Goal: Task Accomplishment & Management: Manage account settings

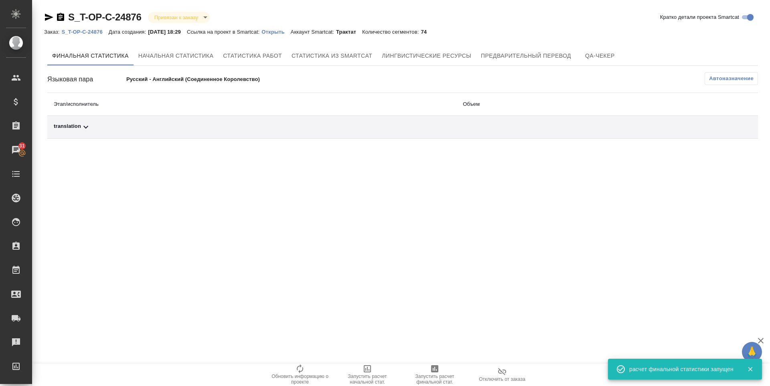
click at [88, 127] on icon at bounding box center [86, 127] width 10 height 10
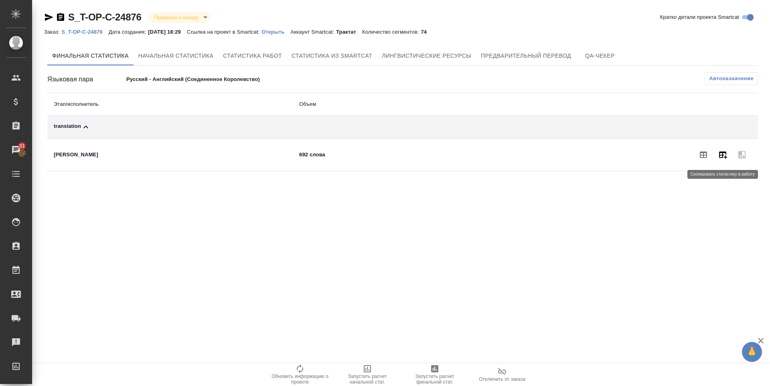
click at [719, 152] on icon "button" at bounding box center [723, 155] width 8 height 7
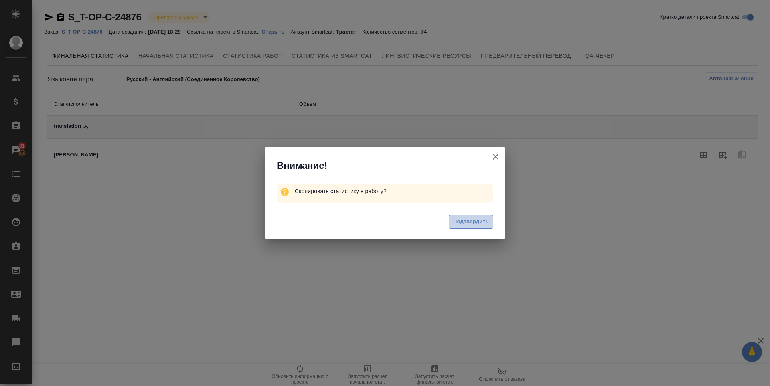
drag, startPoint x: 477, startPoint y: 228, endPoint x: 477, endPoint y: 220, distance: 8.4
click at [477, 228] on button "Подтвердить" at bounding box center [470, 222] width 44 height 14
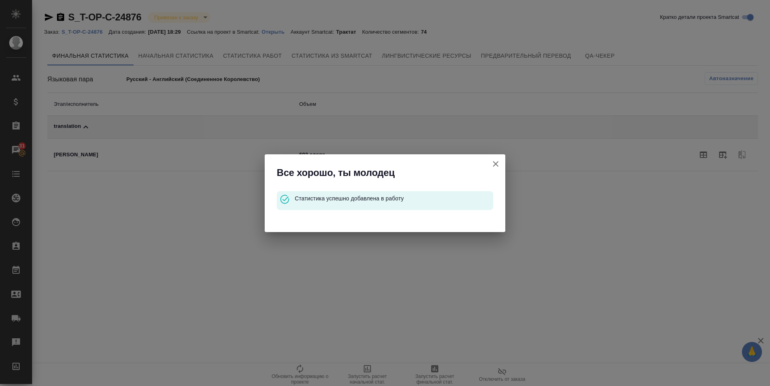
click at [497, 165] on icon "button" at bounding box center [496, 164] width 6 height 6
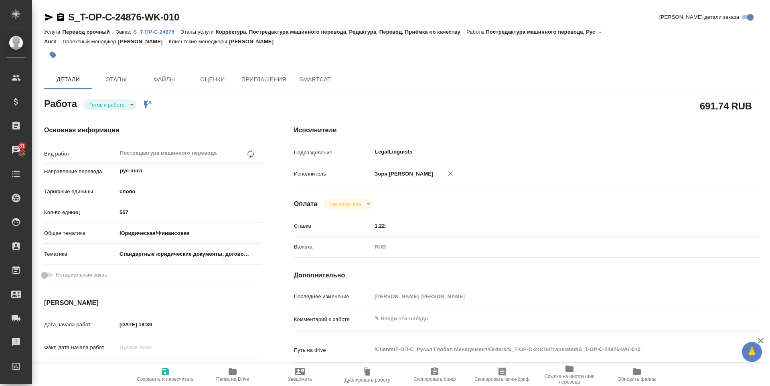
click at [169, 366] on button "Сохранить и пересчитать" at bounding box center [164, 375] width 67 height 22
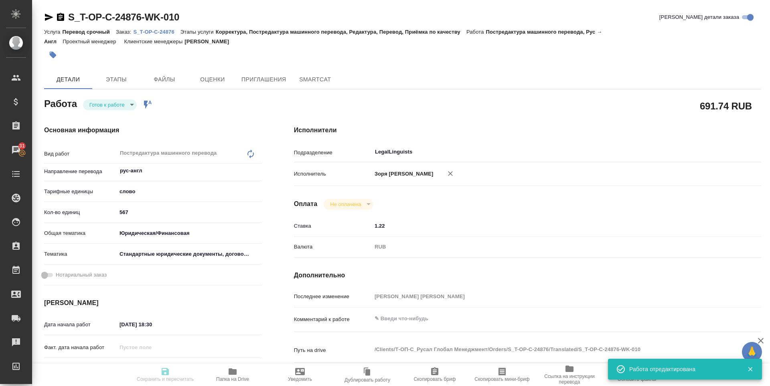
type input "readyForWork"
type input "рус-англ"
type input "5a8b1489cc6b4906c91bfd90"
type input "567"
type input "yr-fn"
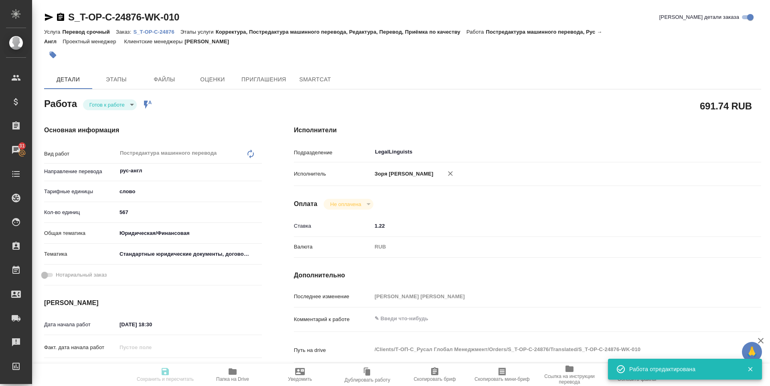
type input "5f647205b73bc97568ca66bf"
type input "21.08.2025 18:30"
type input "22.08.2025 13:00"
type input "22.08.2025 14:00"
type input "LegalLinguists"
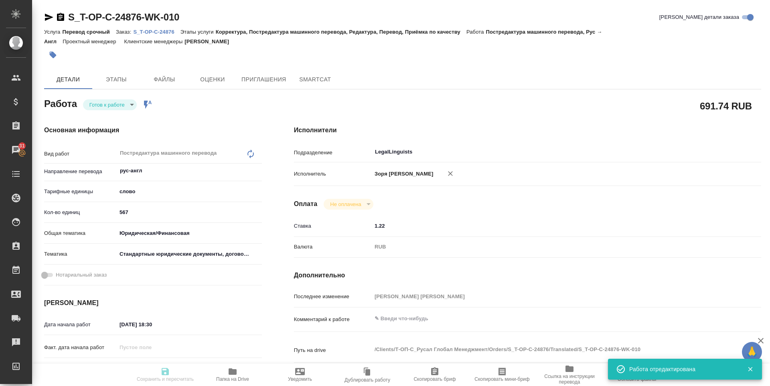
type input "notPayed"
type input "1.22"
type input "RUB"
type input "Зоря Татьяна"
type input "S_T-OP-C-24876"
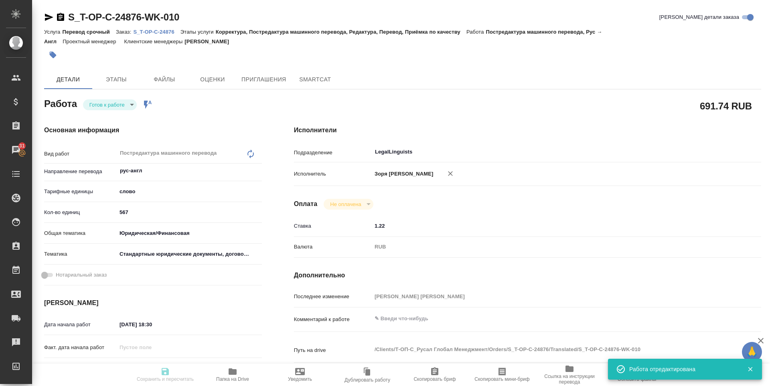
type input "Т-ОП-С-46504"
type input "Перевод срочный"
type input "Корректура, Постредактура машинного перевода, Редактура, Перевод, Приёмка по ка…"
type input "[PERSON_NAME]"
type input "/Clients/Т-ОП-С_Русал Глобал Менеджмент/Orders/S_T-OP-C-24876"
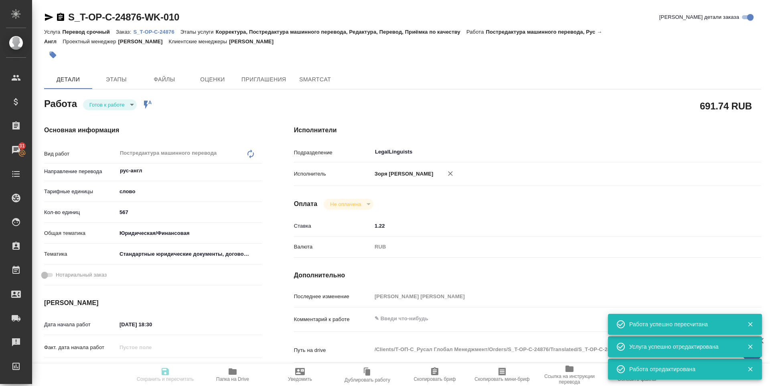
type input "readyForWork"
type input "рус-англ"
type input "5a8b1489cc6b4906c91bfd90"
type input "0"
type input "yr-fn"
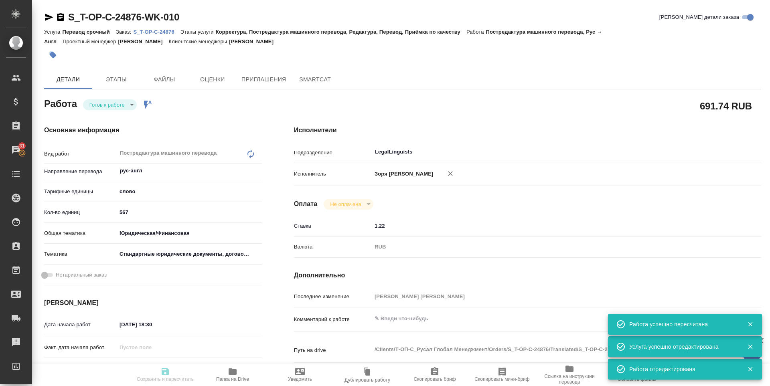
type input "5f647205b73bc97568ca66bf"
type input "21.08.2025 18:30"
type input "22.08.2025 13:00"
type input "[DATE] 14:00"
type input "LegalLinguists"
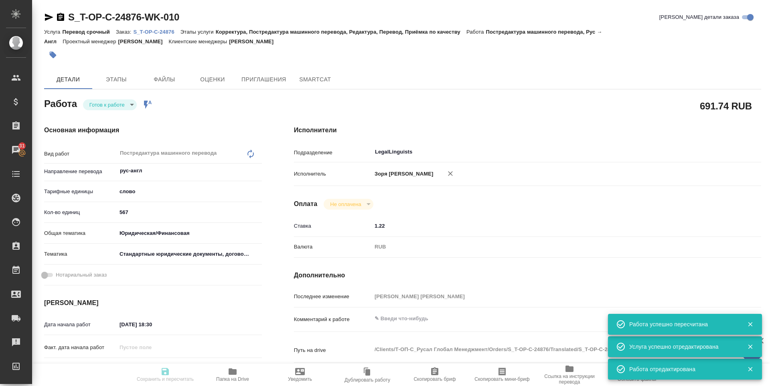
type input "notPayed"
type input "1.22"
type input "RUB"
type input "[PERSON_NAME] [PERSON_NAME]"
type input "S_T-OP-C-24876"
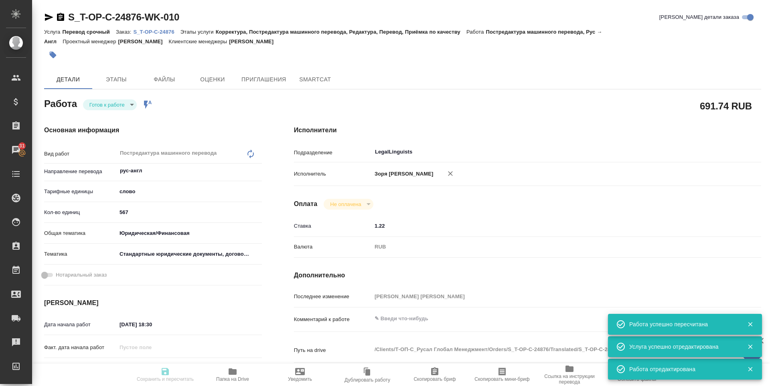
type input "Т-ОП-С-46504"
type input "Перевод срочный"
type input "Корректура, Постредактура машинного перевода, Редактура, Перевод, Приёмка по ка…"
type input "[PERSON_NAME]"
type input "/Clients/Т-ОП-С_Русал Глобал Менеджмент/Orders/S_T-OP-C-24876"
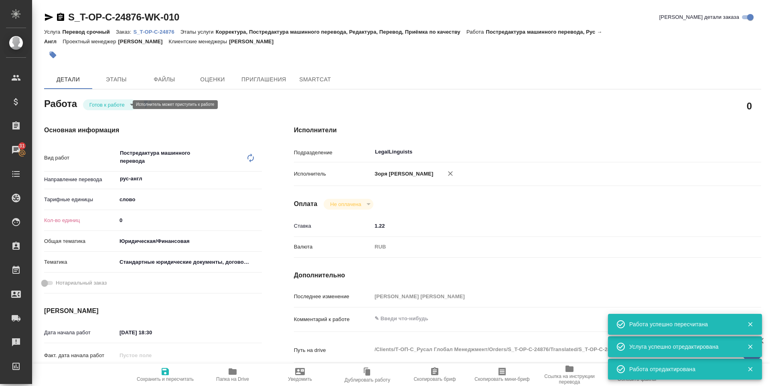
click at [123, 106] on body "🙏 .cls-1 fill:#fff; AWATERA Zoria Tatiana Клиенты Спецификации Заказы 31 Чаты T…" at bounding box center [385, 193] width 770 height 386
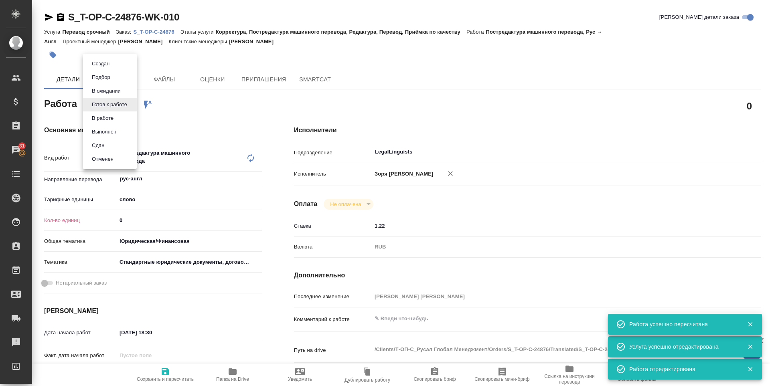
click at [117, 113] on li "В работе" at bounding box center [110, 118] width 54 height 14
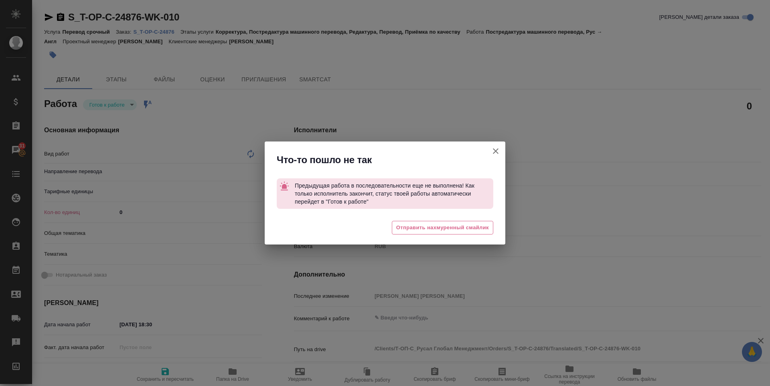
type textarea "x"
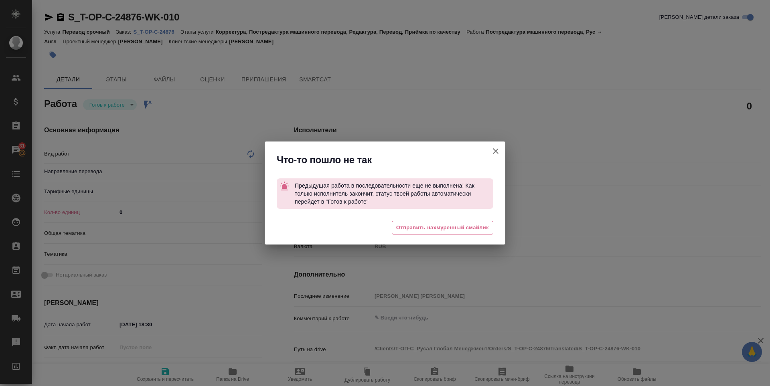
type textarea "x"
type input "LegalLinguists"
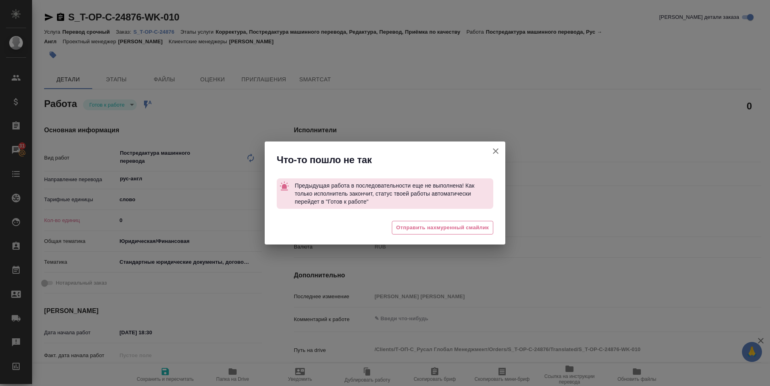
type textarea "Постредактура машинного перевода"
type textarea "x"
type input "рус-англ"
click at [410, 230] on span "Отправить нахмуренный смайлик" at bounding box center [442, 227] width 93 height 9
type textarea "x"
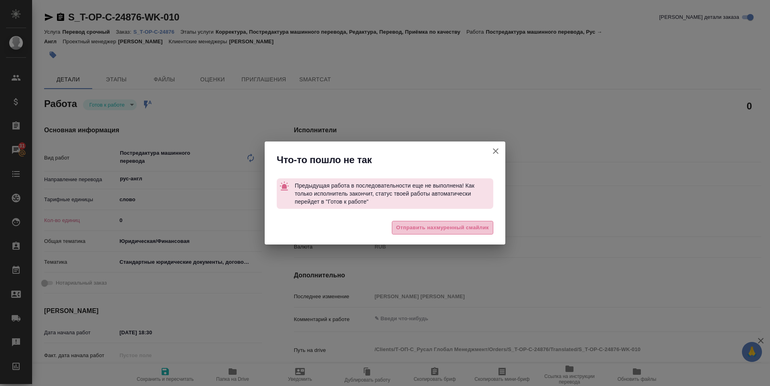
type textarea "x"
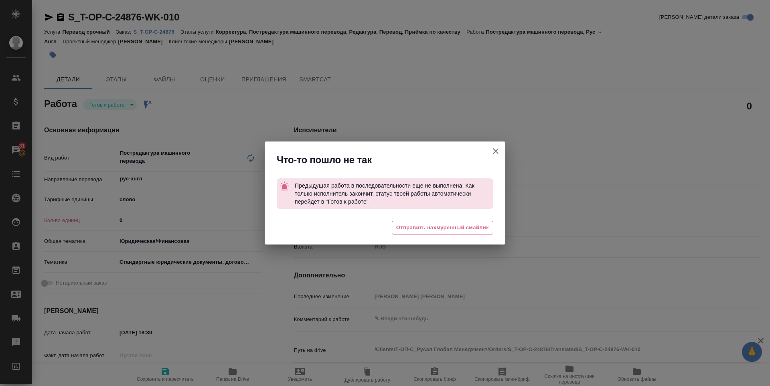
type textarea "x"
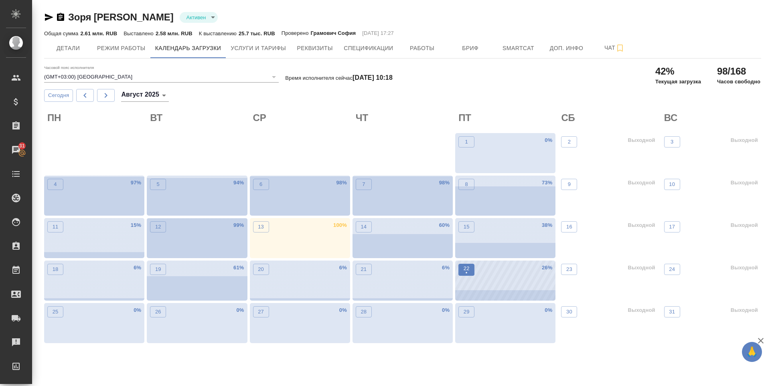
click at [460, 265] on button "22 •" at bounding box center [466, 270] width 16 height 12
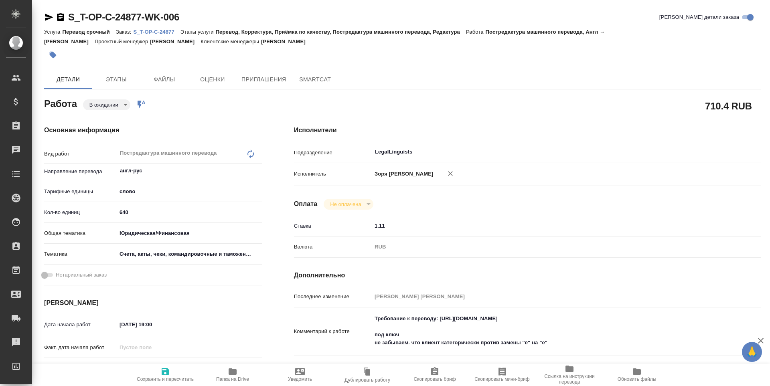
type textarea "x"
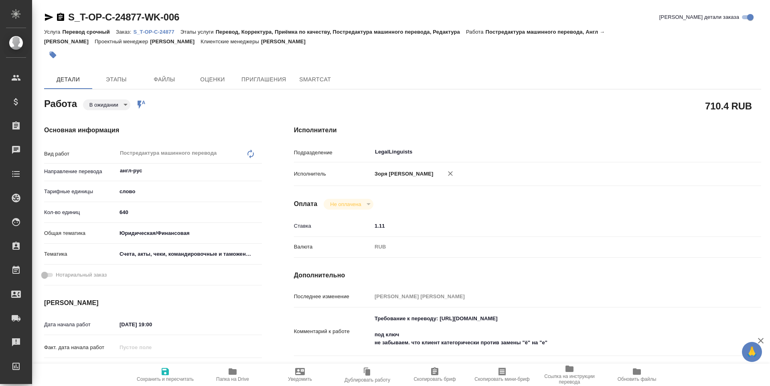
type textarea "x"
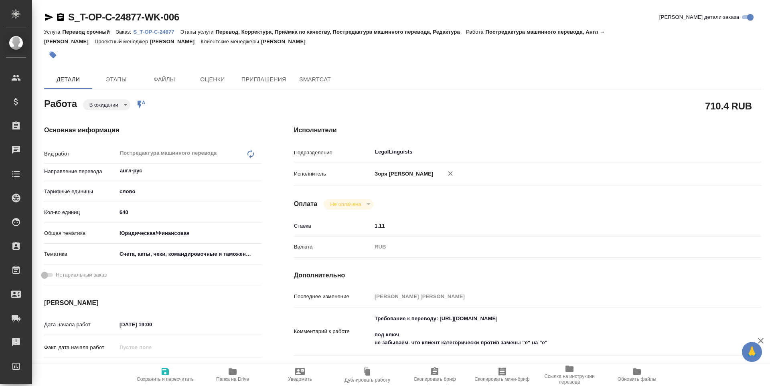
type textarea "x"
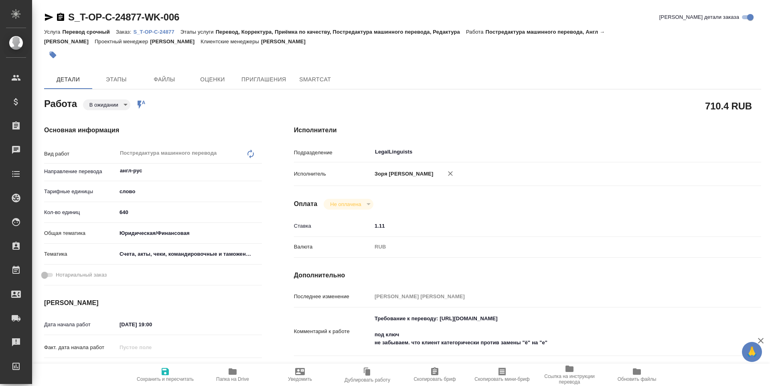
type textarea "x"
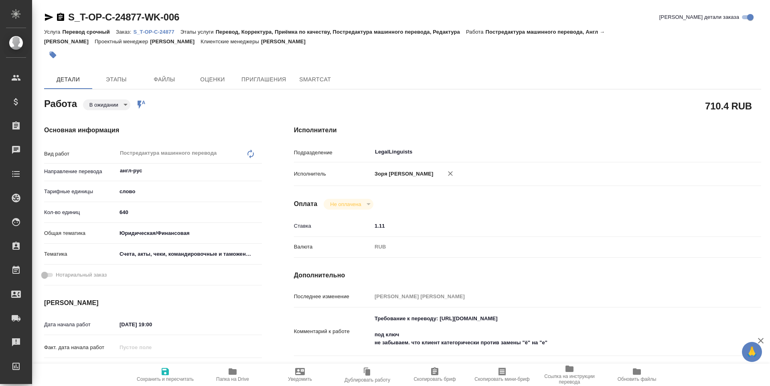
type textarea "x"
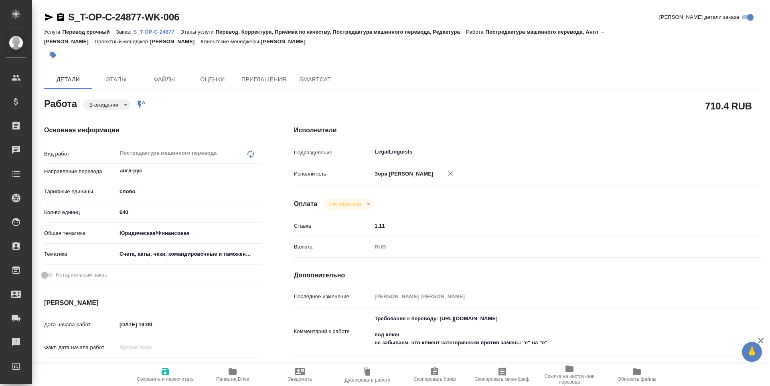
type textarea "x"
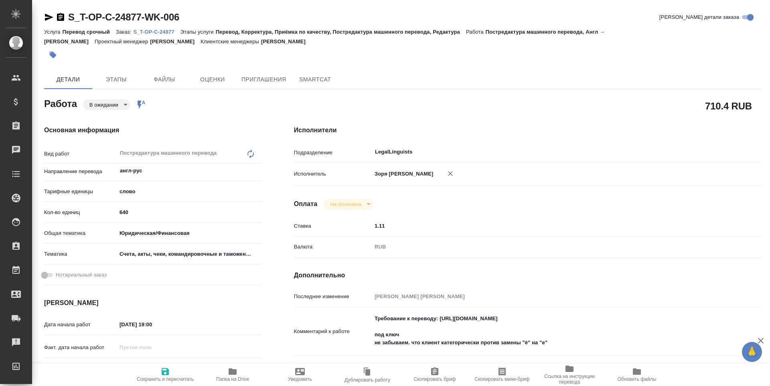
type textarea "x"
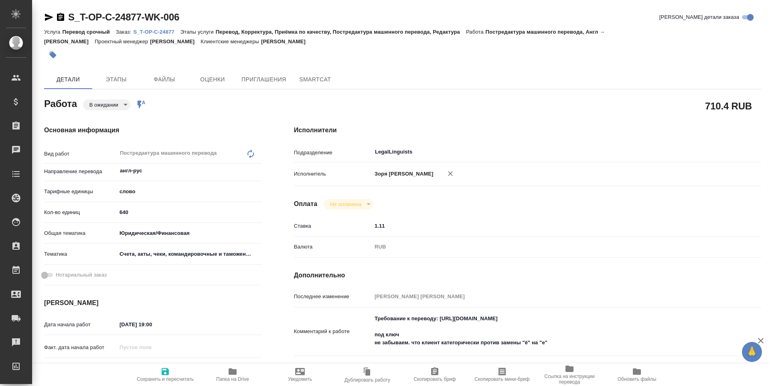
type textarea "x"
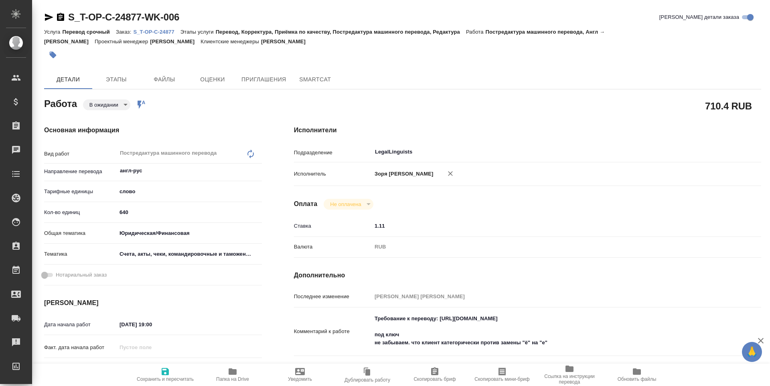
type textarea "x"
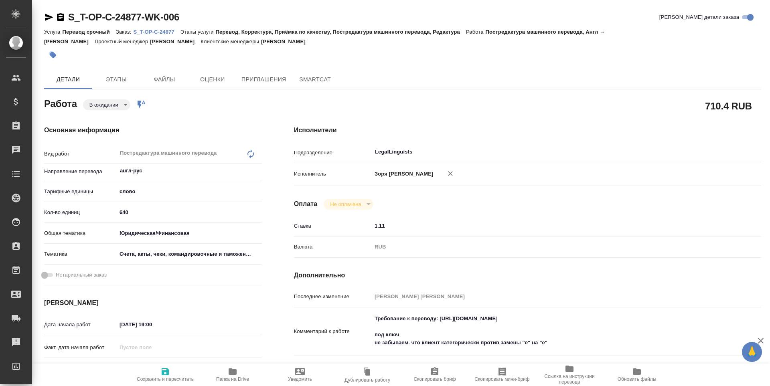
scroll to position [174, 0]
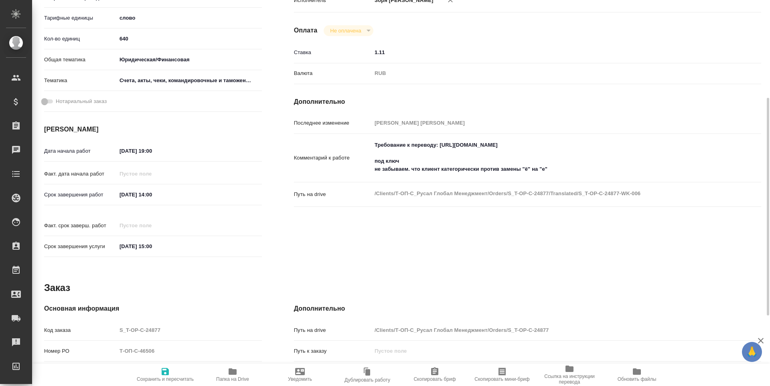
type textarea "x"
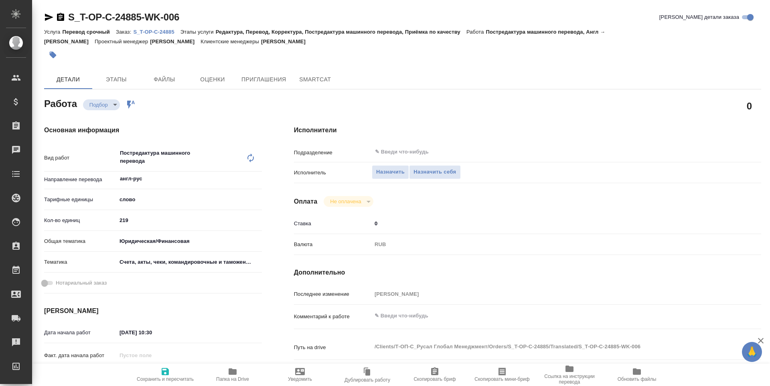
type textarea "x"
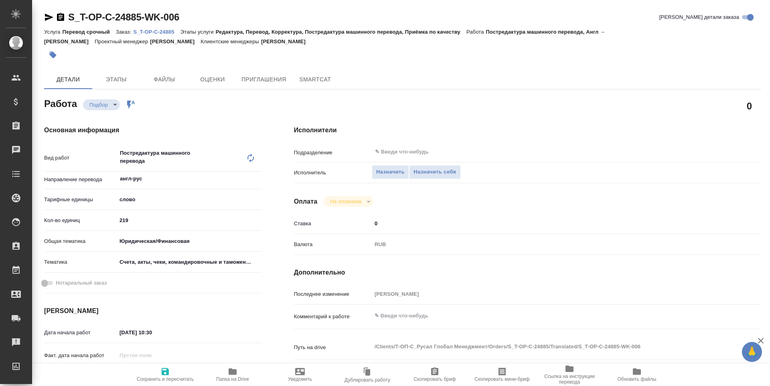
type textarea "x"
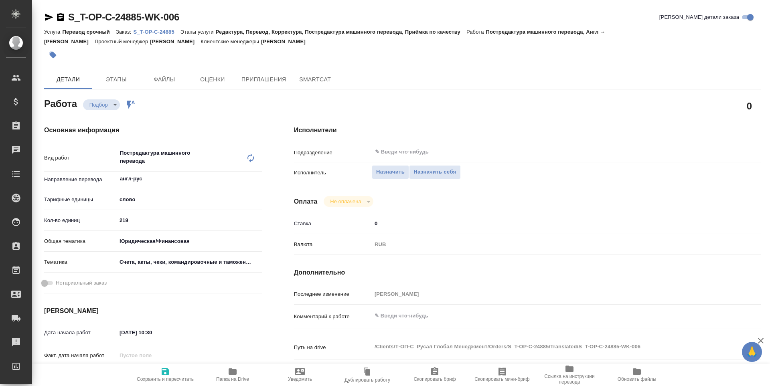
type textarea "x"
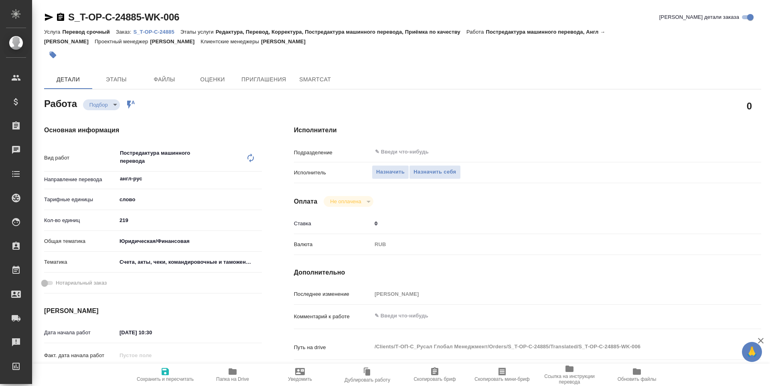
type textarea "x"
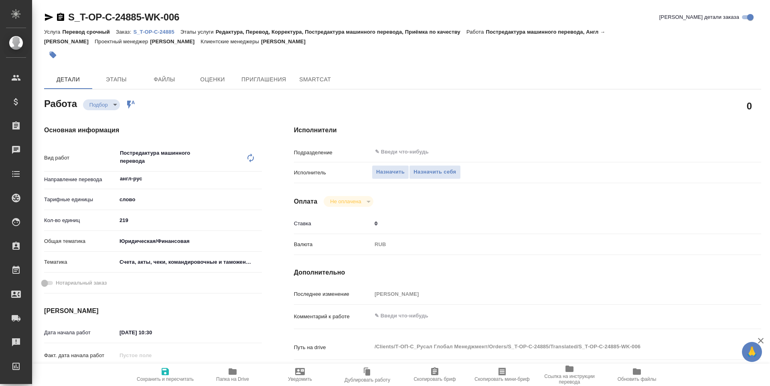
type textarea "x"
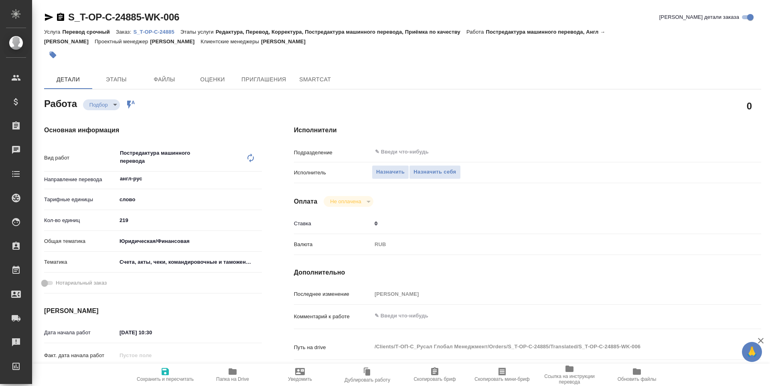
type textarea "x"
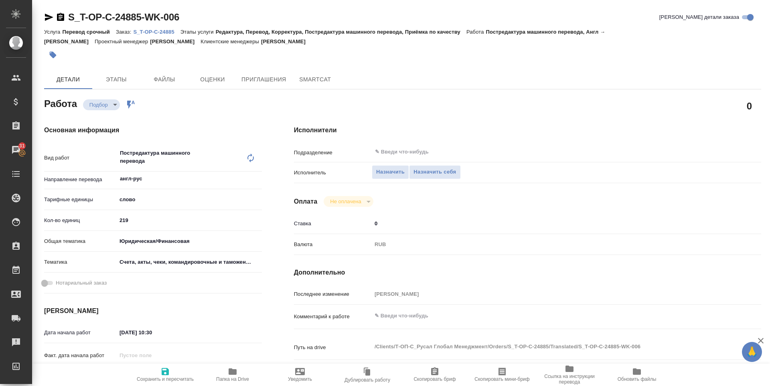
click at [236, 371] on icon "button" at bounding box center [232, 371] width 8 height 6
click at [426, 174] on span "Назначить себя" at bounding box center [434, 172] width 42 height 9
type textarea "x"
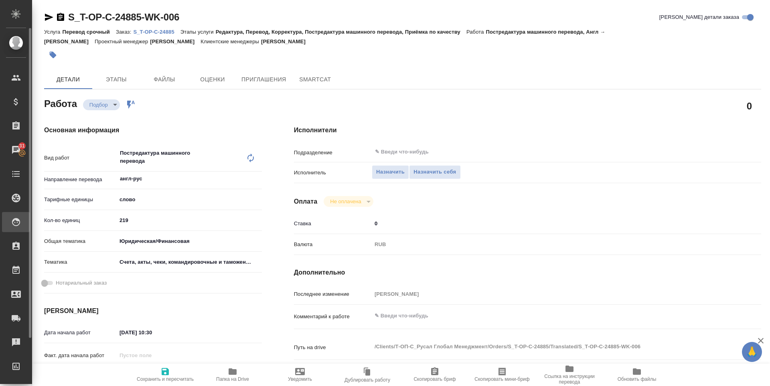
type textarea "x"
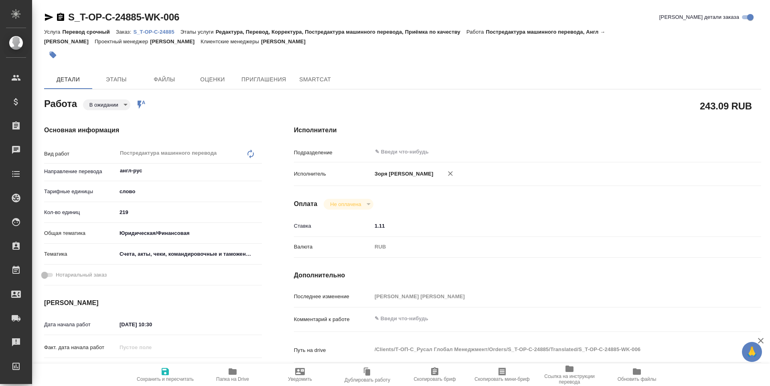
type textarea "x"
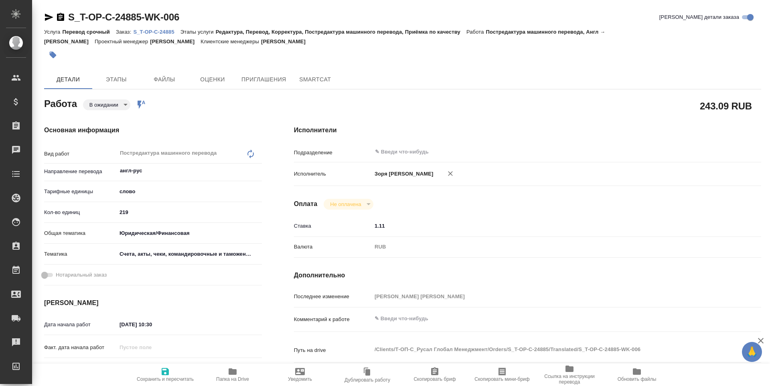
type textarea "x"
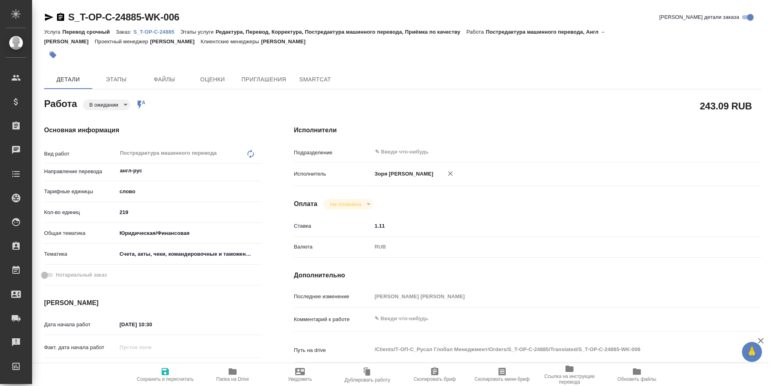
type textarea "x"
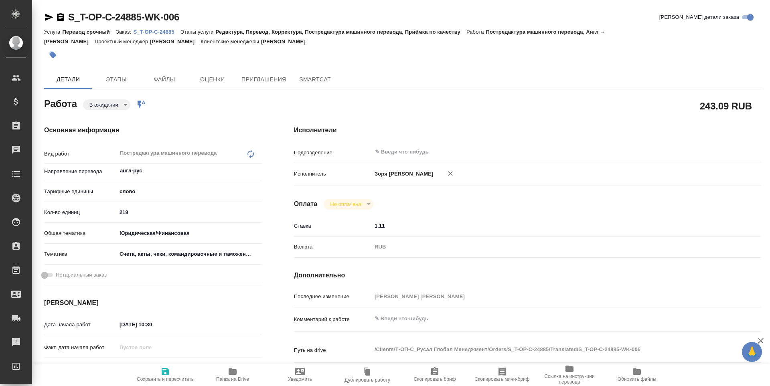
type textarea "x"
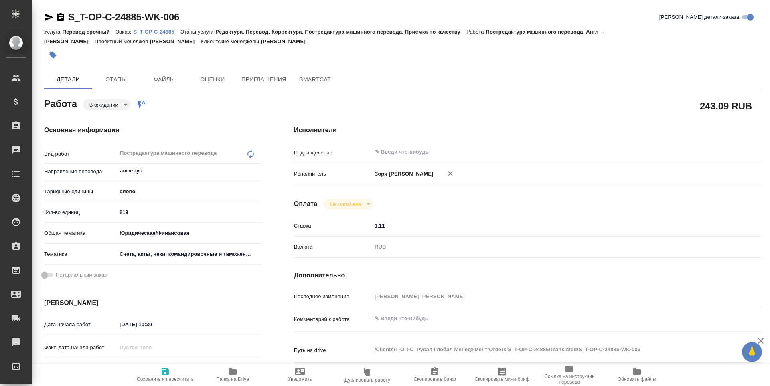
type textarea "x"
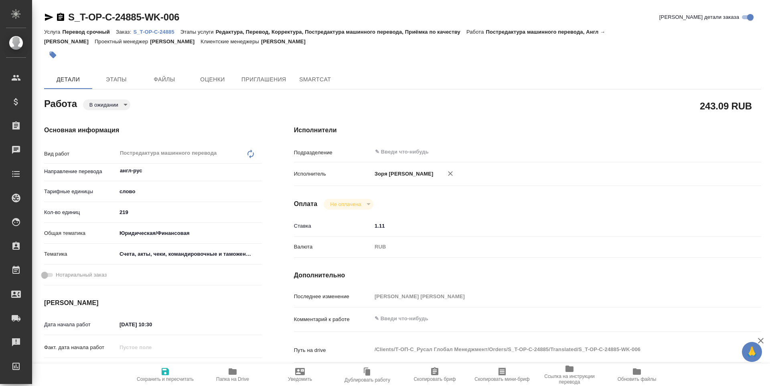
type textarea "x"
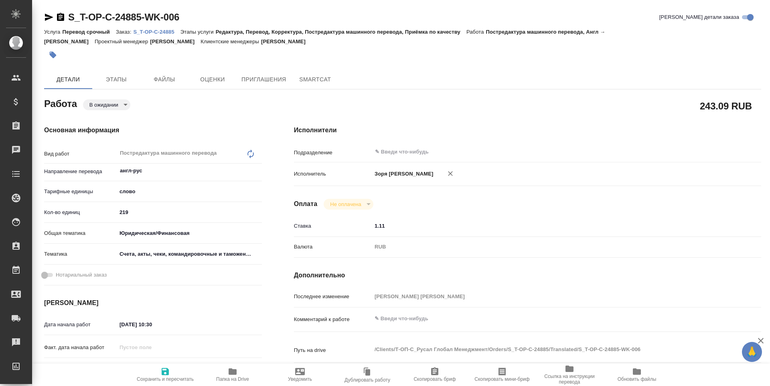
type textarea "x"
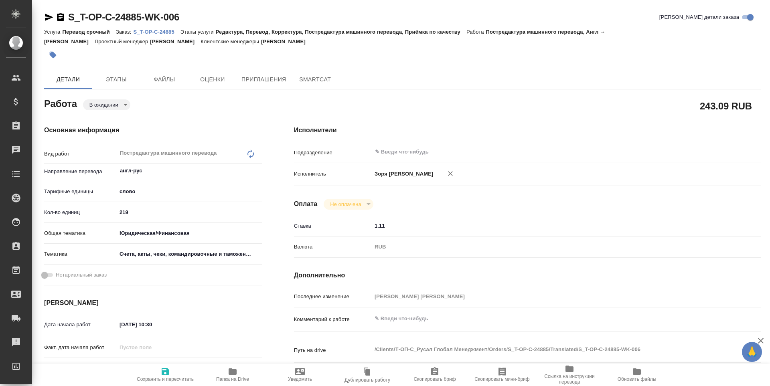
type textarea "x"
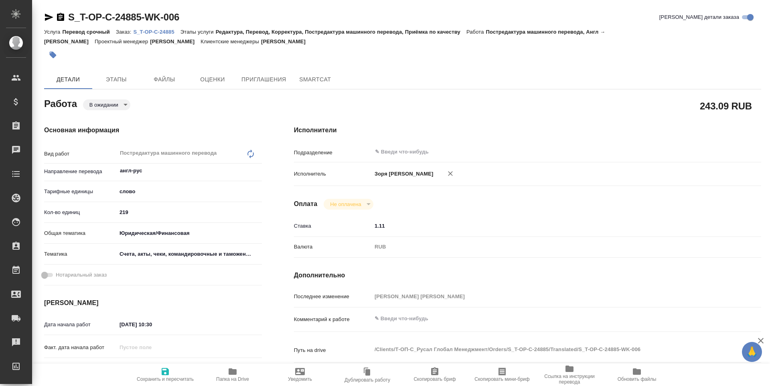
scroll to position [174, 0]
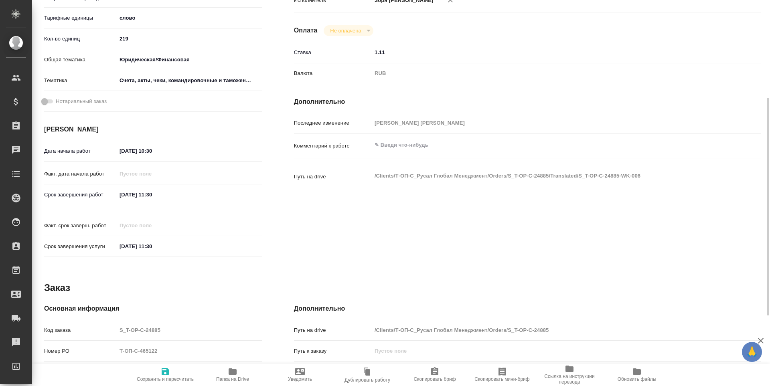
type textarea "x"
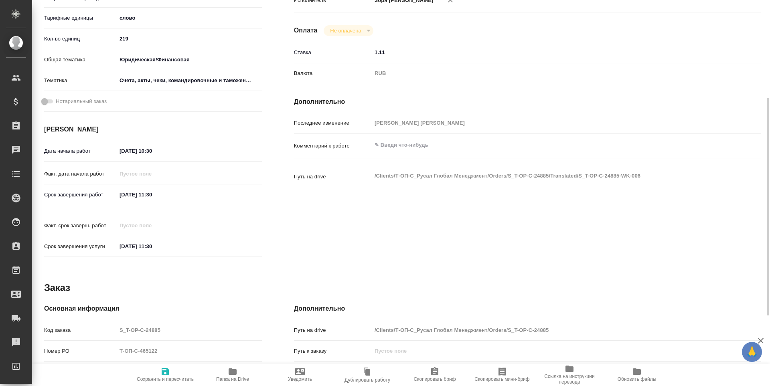
type textarea "x"
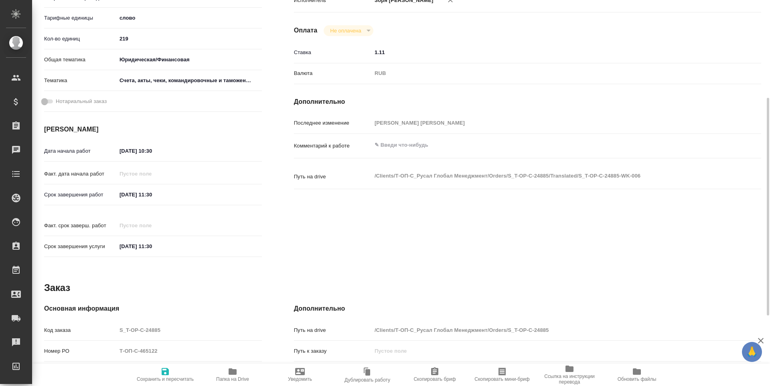
click at [234, 371] on icon "button" at bounding box center [232, 371] width 8 height 6
type textarea "x"
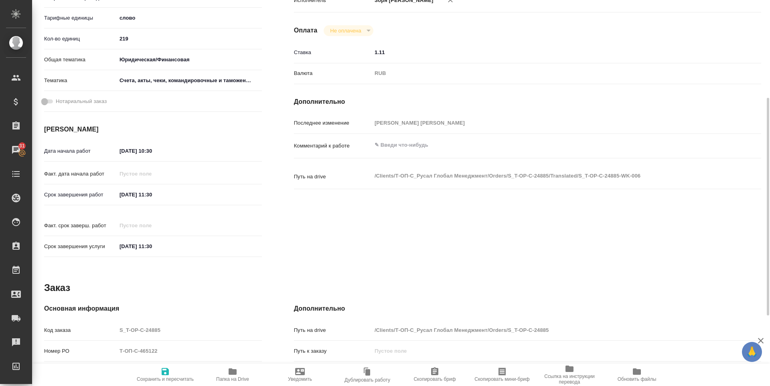
type textarea "x"
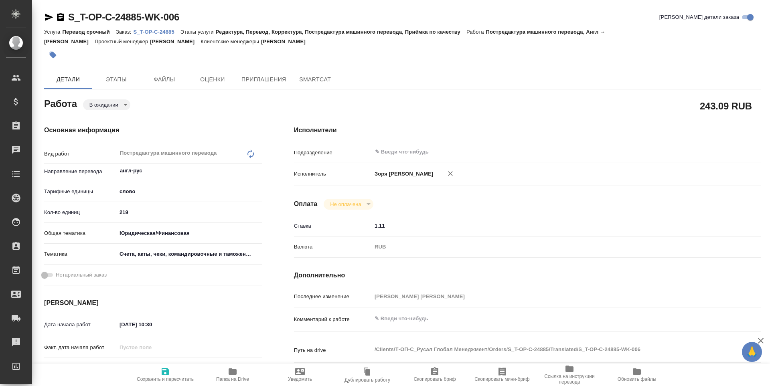
type textarea "x"
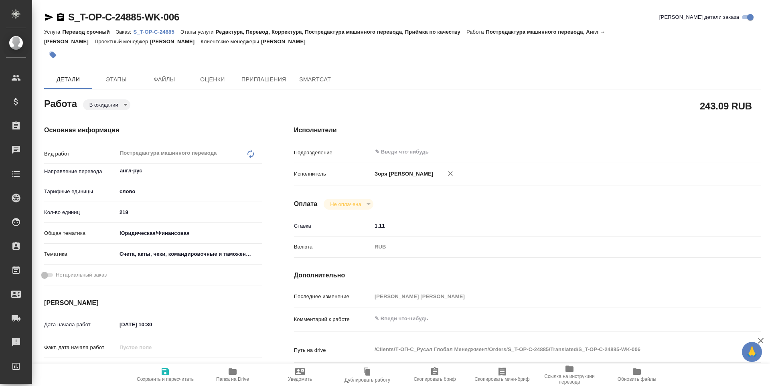
type textarea "x"
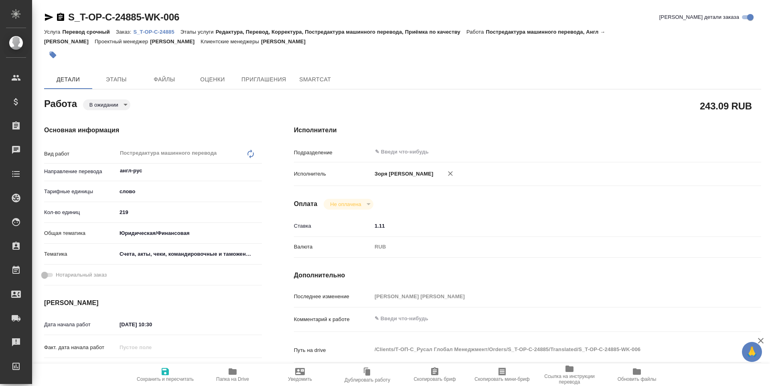
type textarea "x"
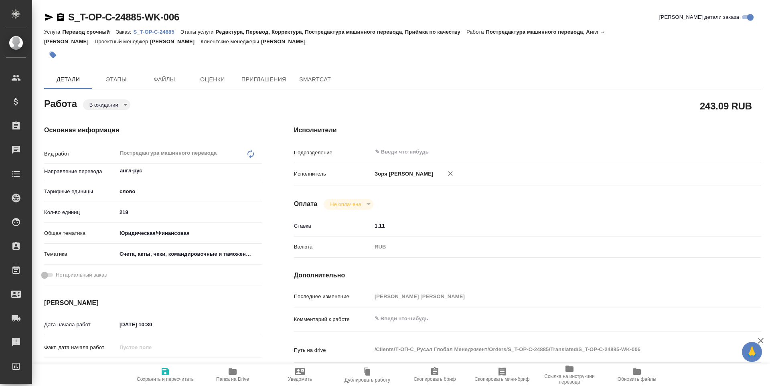
type textarea "x"
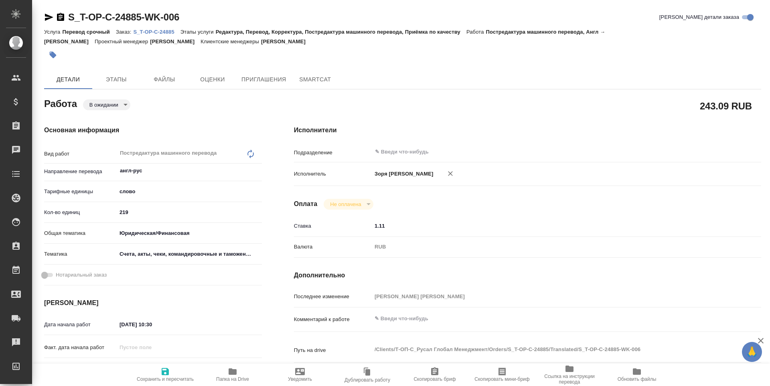
scroll to position [174, 0]
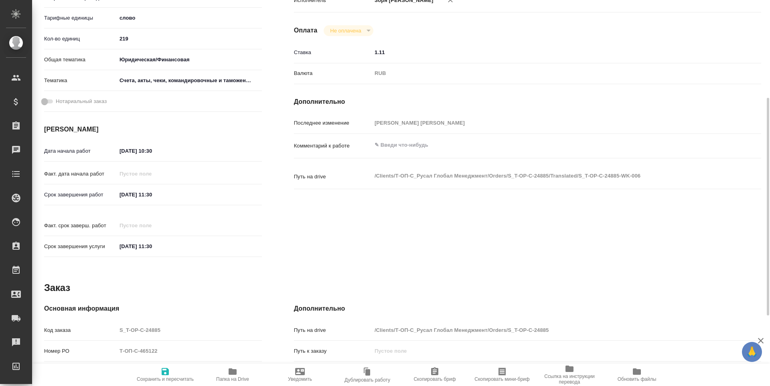
type textarea "x"
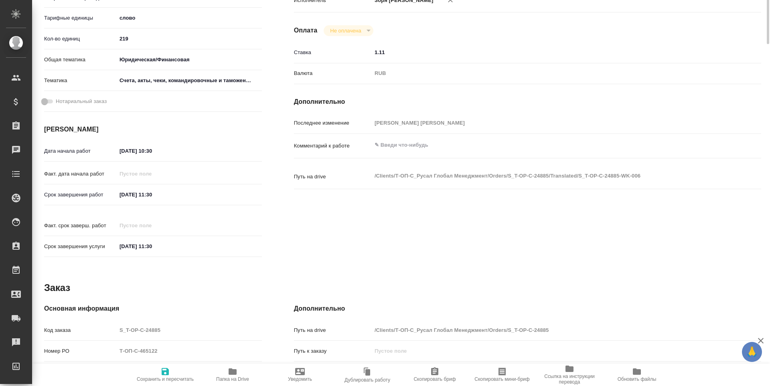
scroll to position [0, 0]
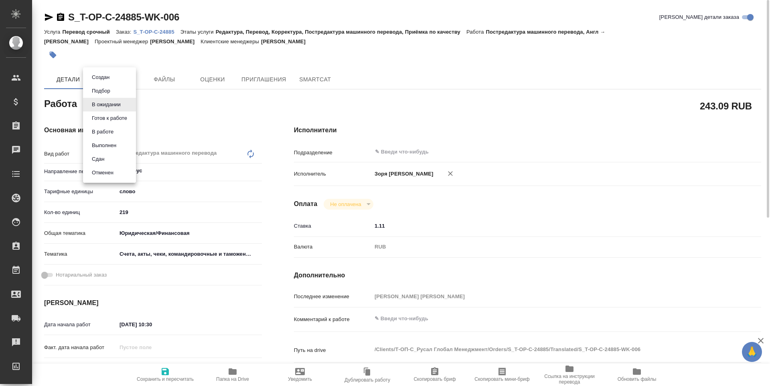
click at [115, 103] on body "🙏 .cls-1 fill:#fff; AWATERA Zoria Tatiana Клиенты Спецификации Заказы Чаты Todo…" at bounding box center [385, 193] width 770 height 386
type textarea "x"
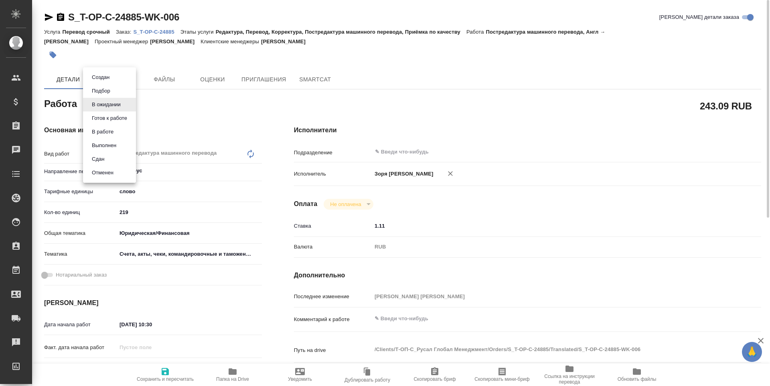
type textarea "x"
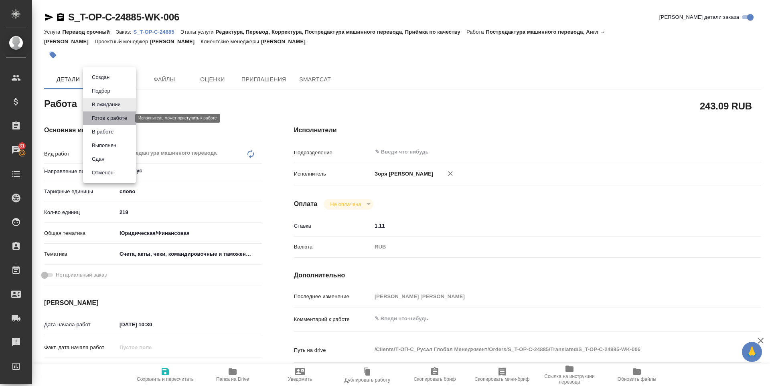
click at [111, 114] on button "Готов к работе" at bounding box center [109, 118] width 40 height 9
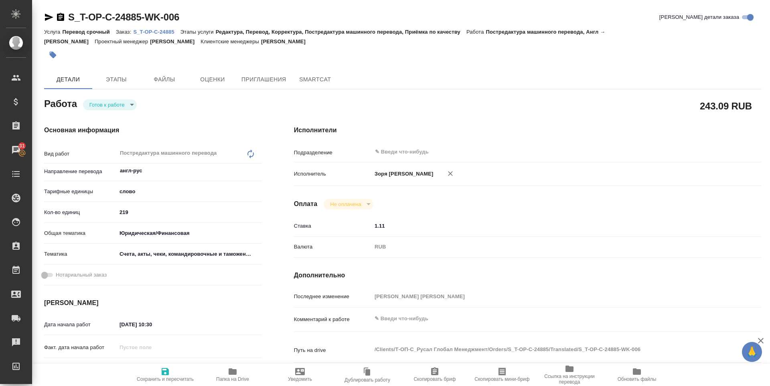
type textarea "x"
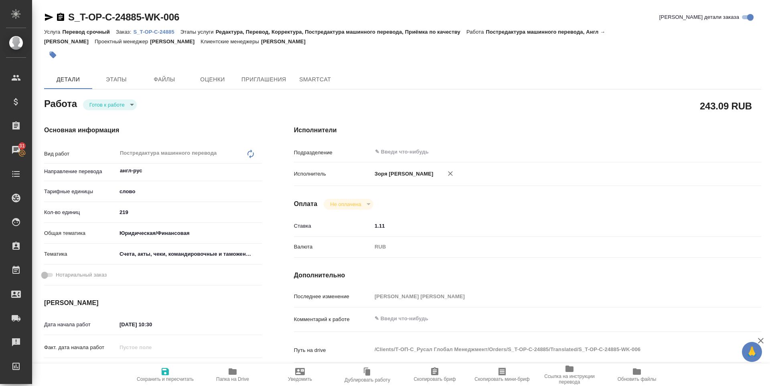
type textarea "x"
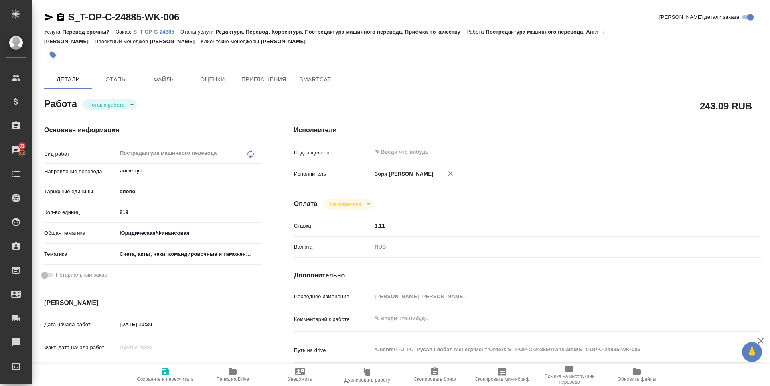
type textarea "x"
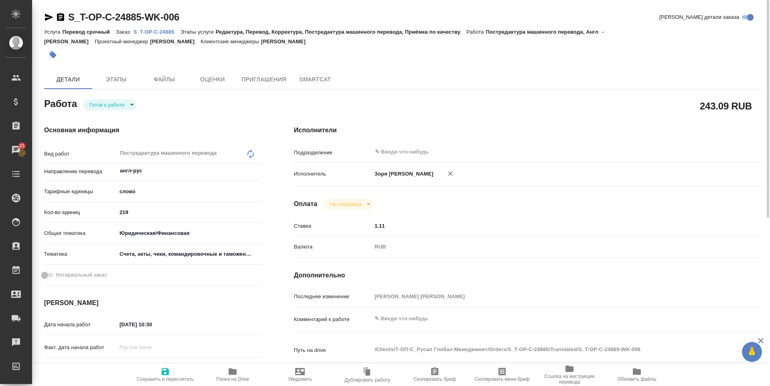
type textarea "x"
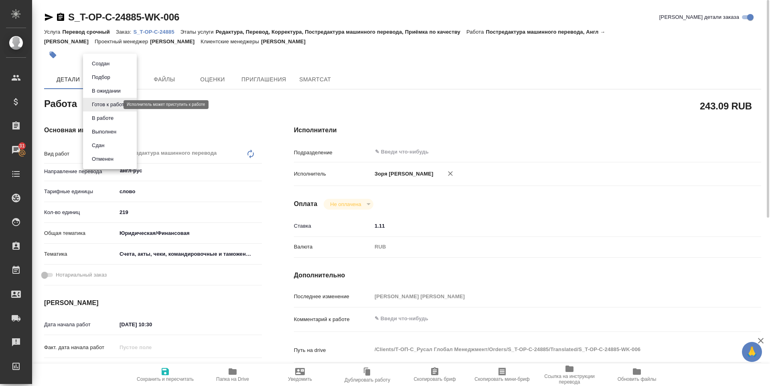
click at [99, 105] on body "🙏 .cls-1 fill:#fff; AWATERA Zoria Tatiana Клиенты Спецификации Заказы 31 Чаты T…" at bounding box center [385, 193] width 770 height 386
click at [107, 119] on button "В работе" at bounding box center [102, 118] width 26 height 9
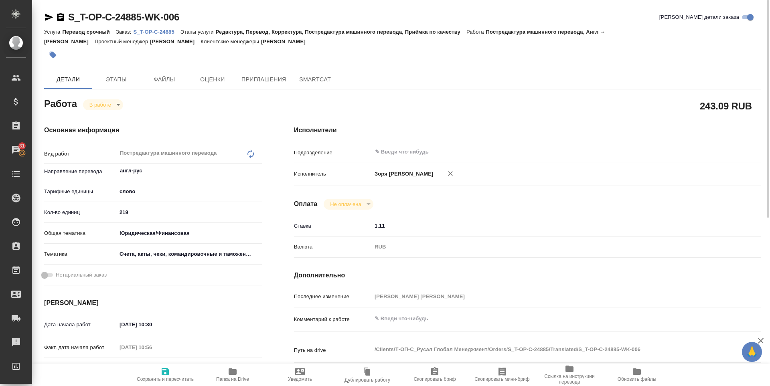
type textarea "x"
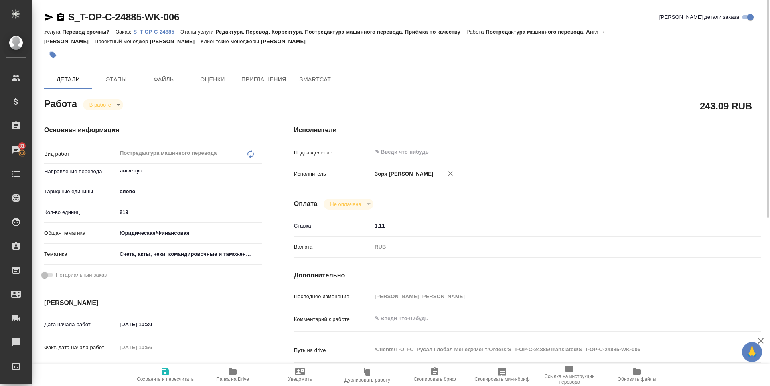
type textarea "x"
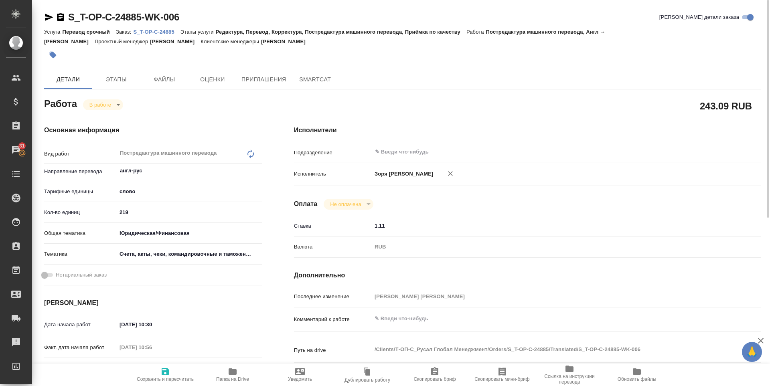
type textarea "x"
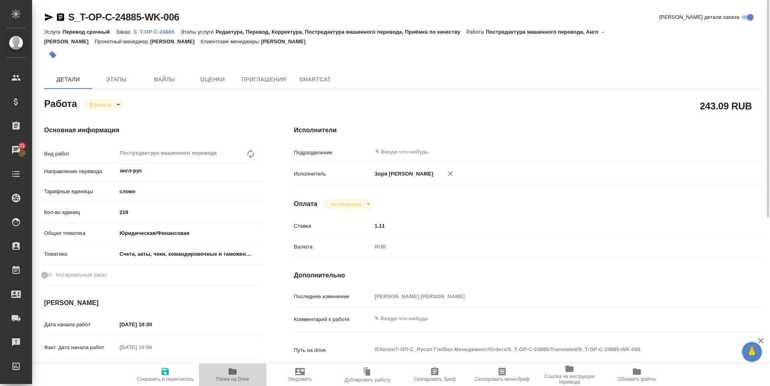
click at [224, 375] on span "Папка на Drive" at bounding box center [233, 374] width 58 height 15
type textarea "x"
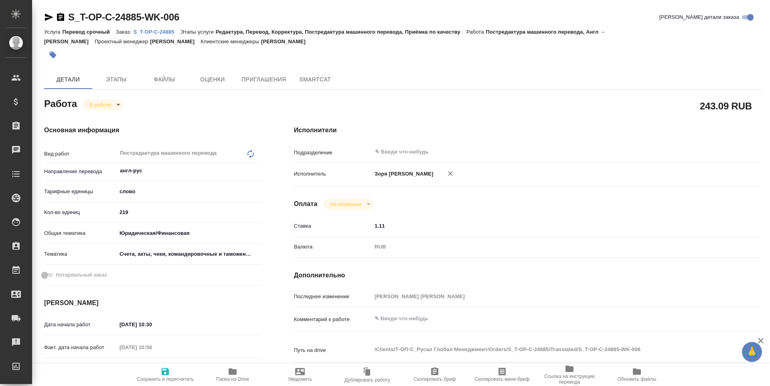
type textarea "x"
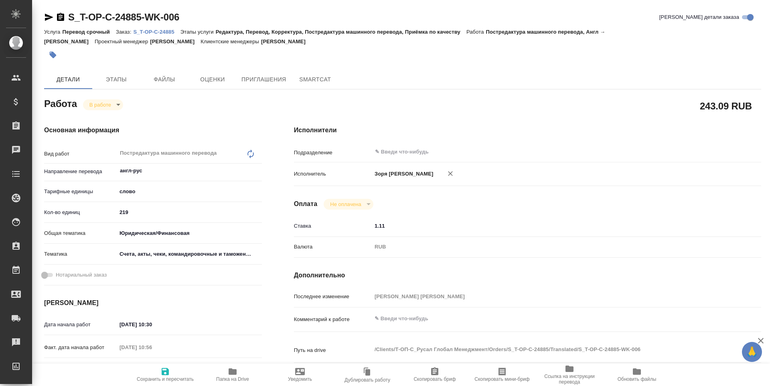
type textarea "x"
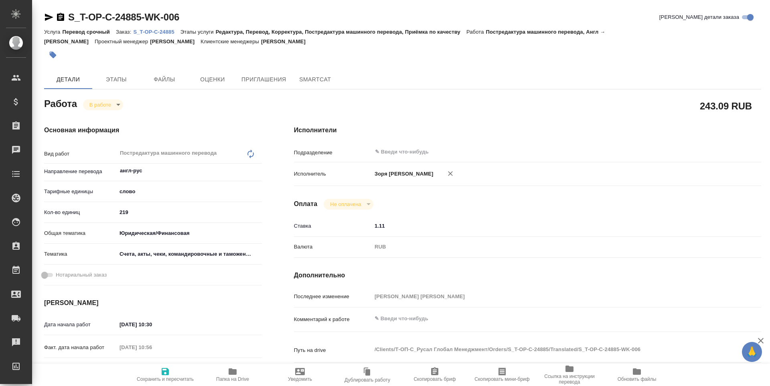
type textarea "x"
click at [243, 373] on span "Папка на Drive" at bounding box center [233, 374] width 58 height 15
type textarea "x"
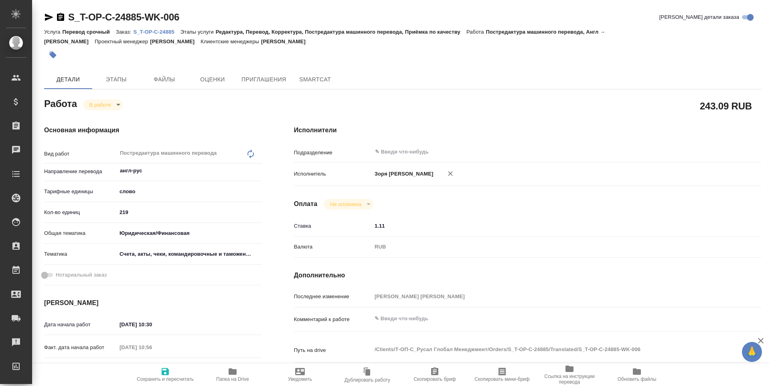
type textarea "x"
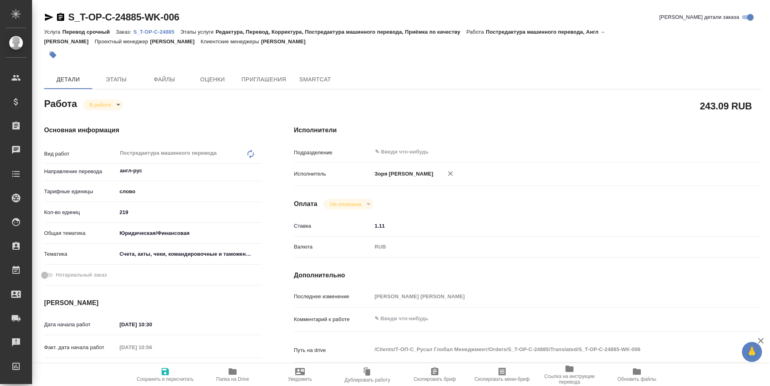
type textarea "x"
click at [52, 19] on icon "button" at bounding box center [49, 17] width 10 height 10
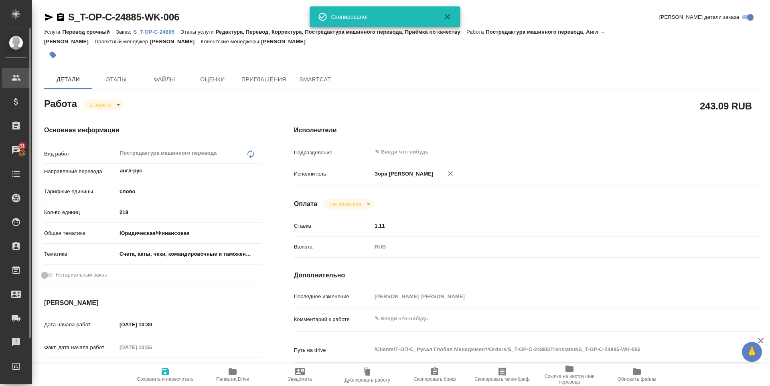
type textarea "x"
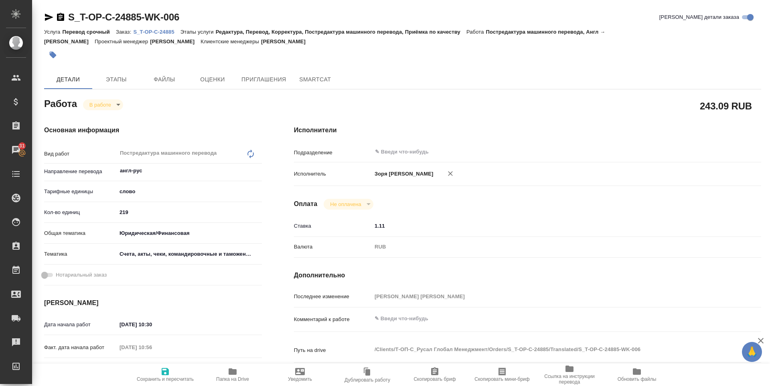
type textarea "x"
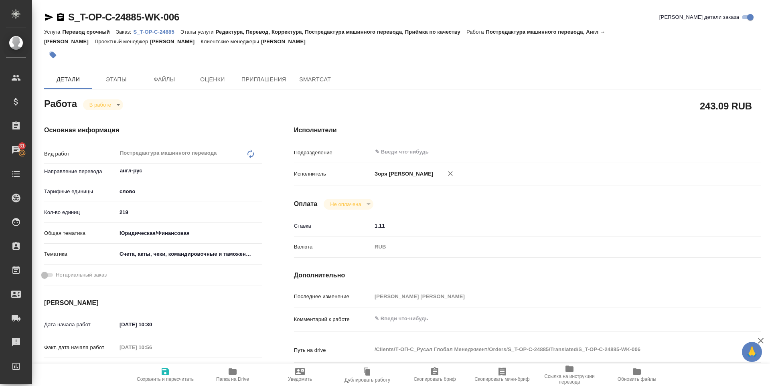
type textarea "x"
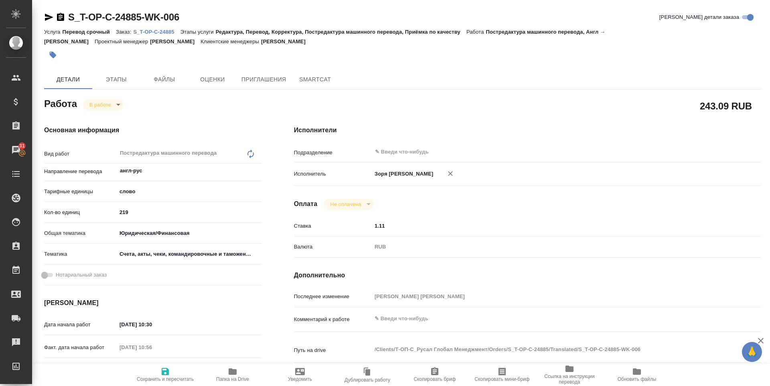
click at [109, 103] on body "🙏 .cls-1 fill:#fff; AWATERA Zoria Tatiana Клиенты Спецификации Заказы 31 Чаты T…" at bounding box center [385, 193] width 770 height 386
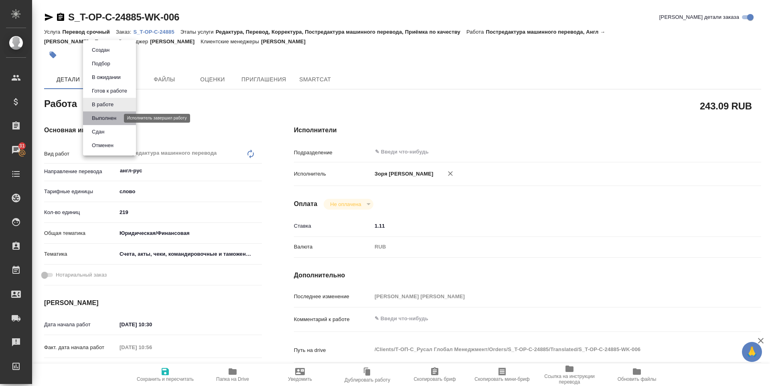
click at [105, 114] on button "Выполнен" at bounding box center [103, 118] width 29 height 9
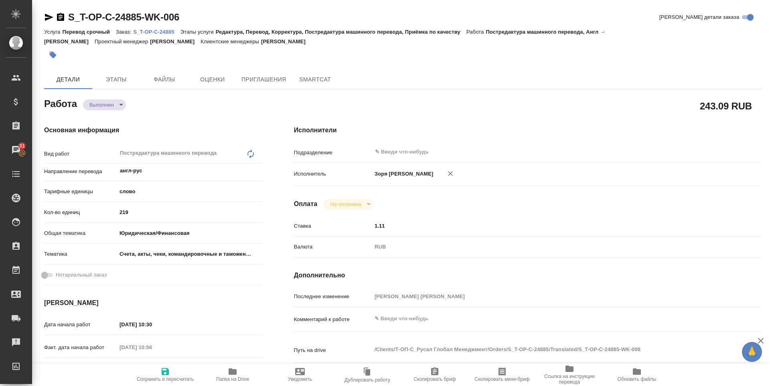
type textarea "x"
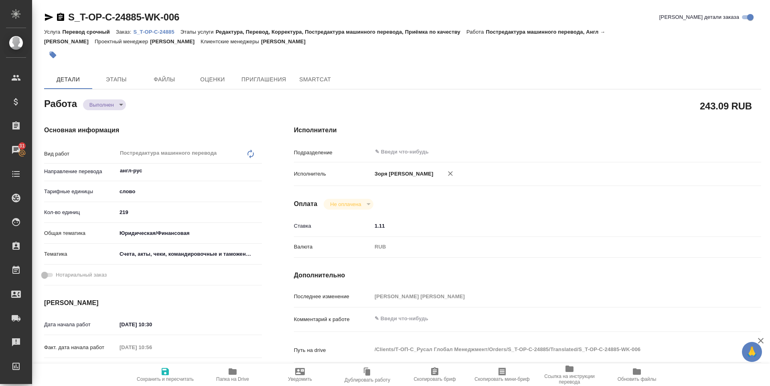
type textarea "x"
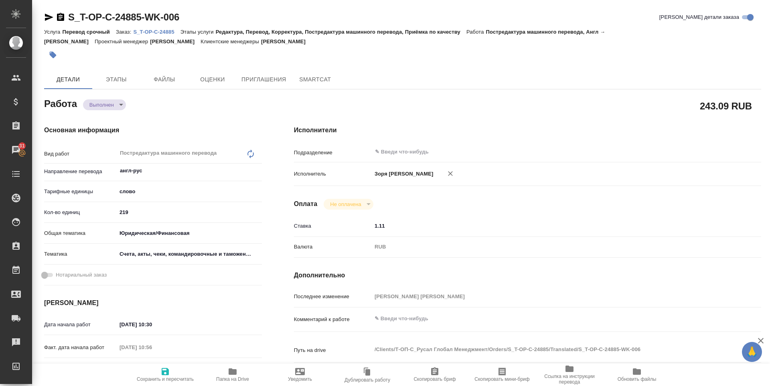
type textarea "x"
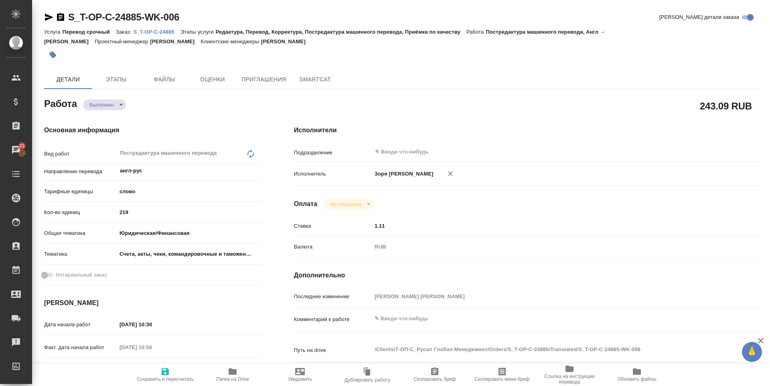
type textarea "x"
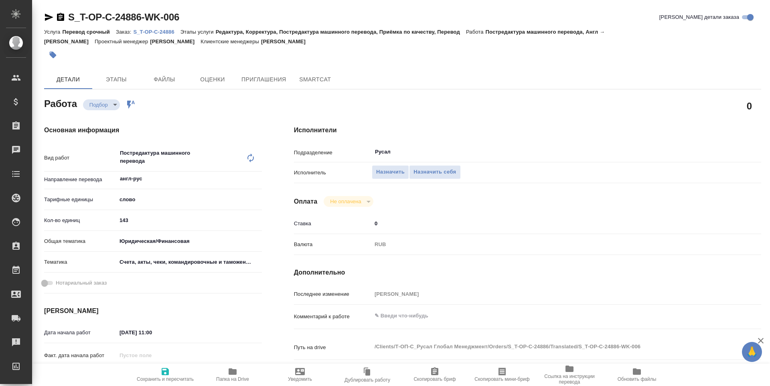
type textarea "x"
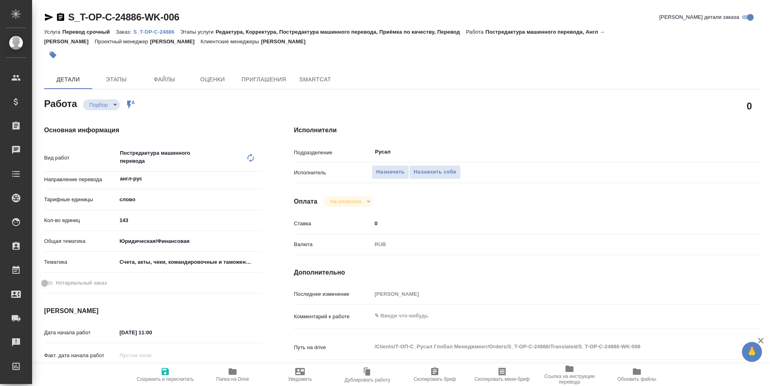
type textarea "x"
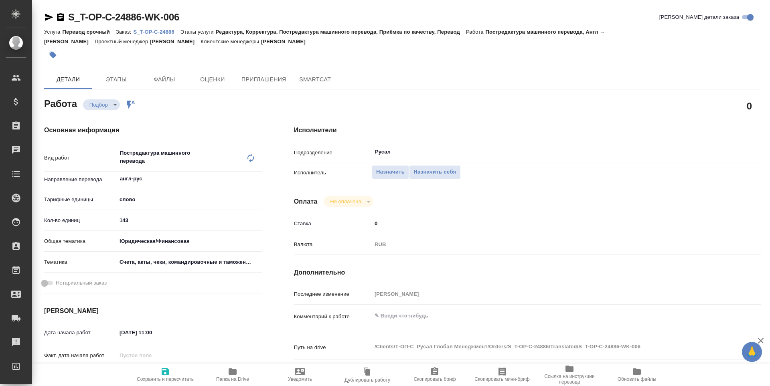
type textarea "x"
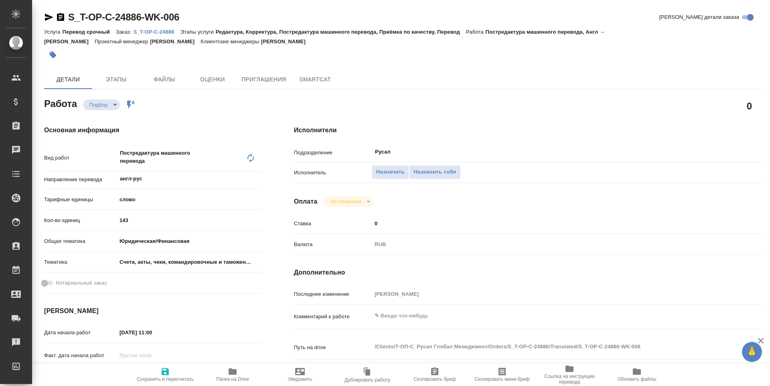
type textarea "x"
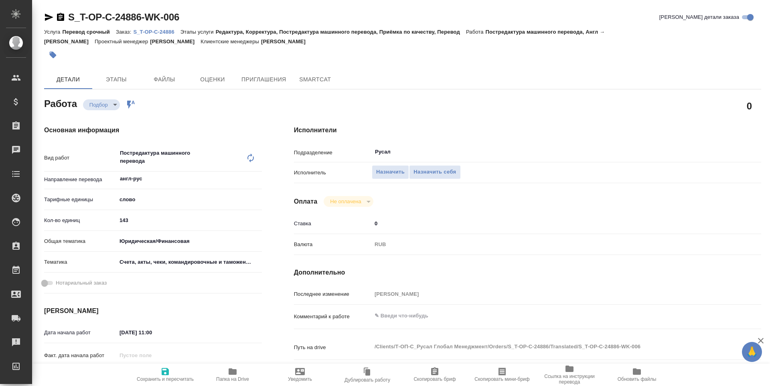
scroll to position [306, 0]
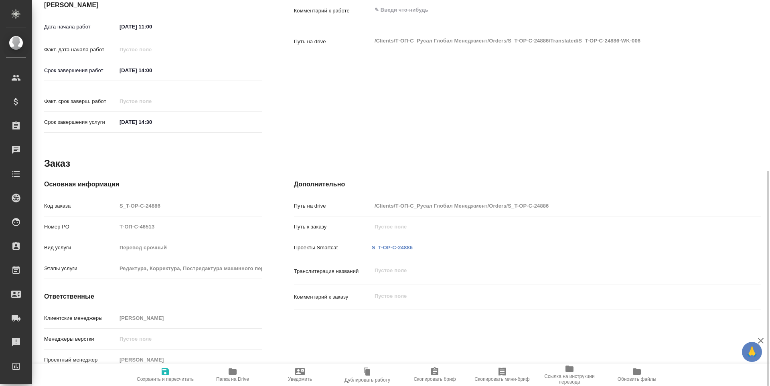
type textarea "x"
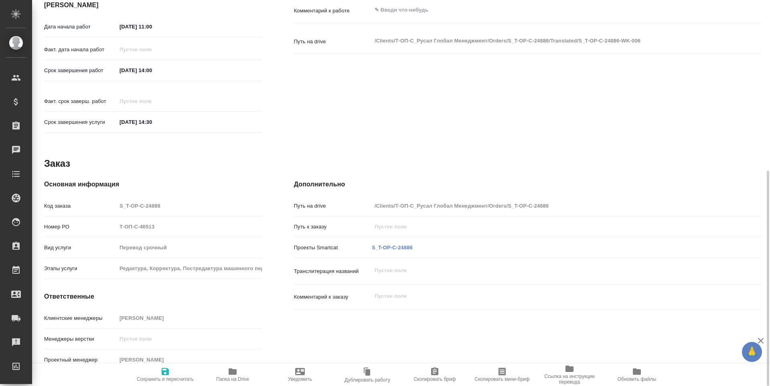
click at [233, 378] on span "Папка на Drive" at bounding box center [232, 379] width 33 height 6
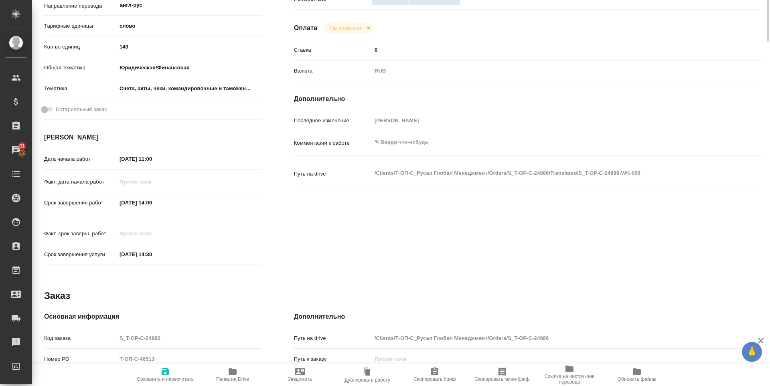
scroll to position [0, 0]
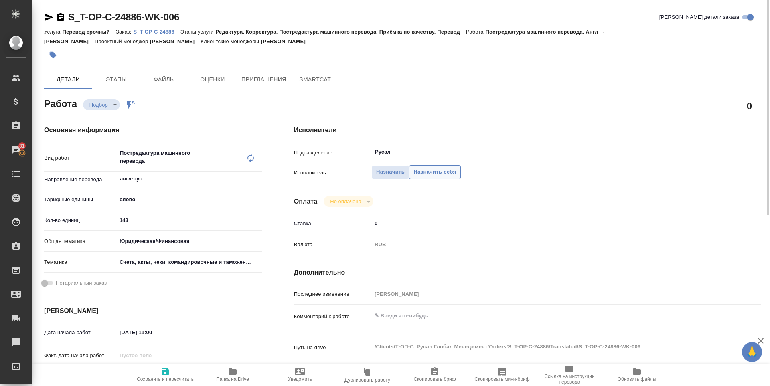
click at [440, 178] on button "Назначить себя" at bounding box center [434, 172] width 51 height 14
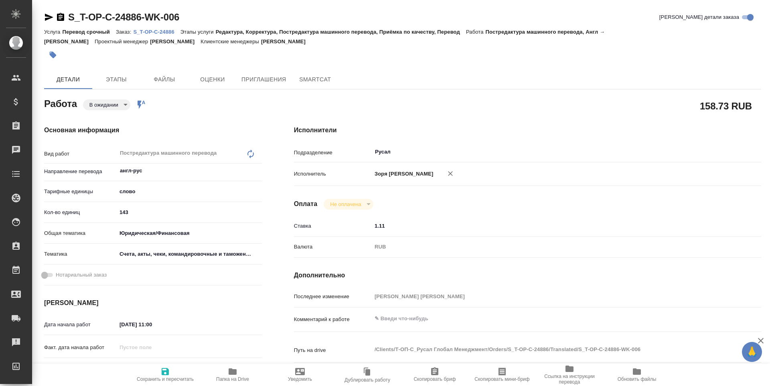
type textarea "x"
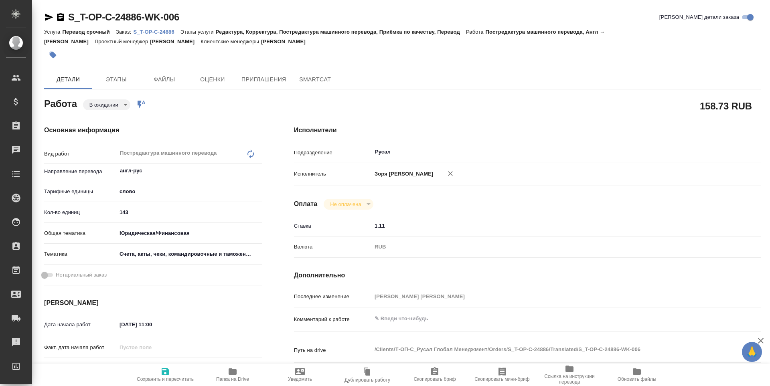
type textarea "x"
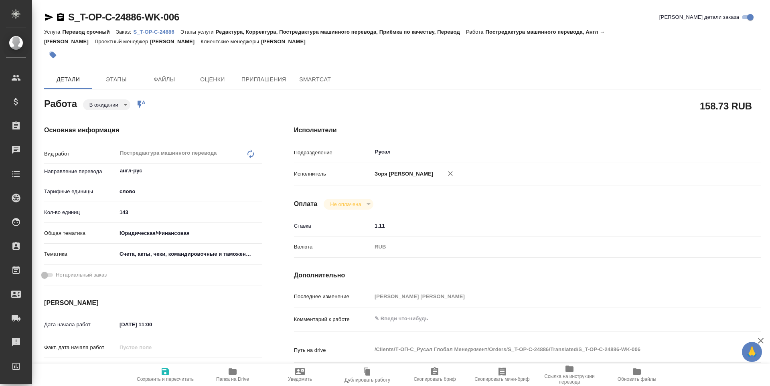
type textarea "x"
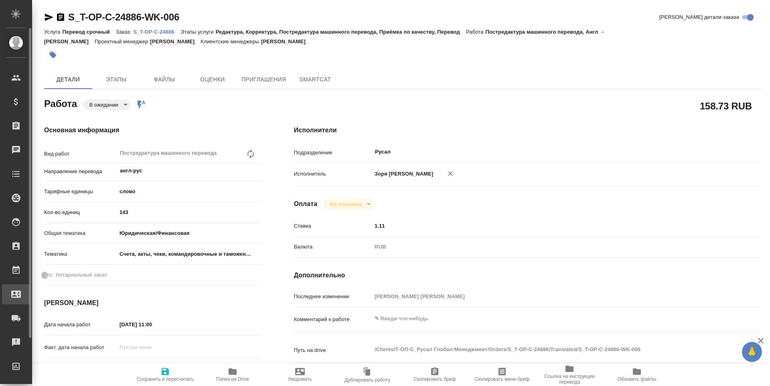
type textarea "x"
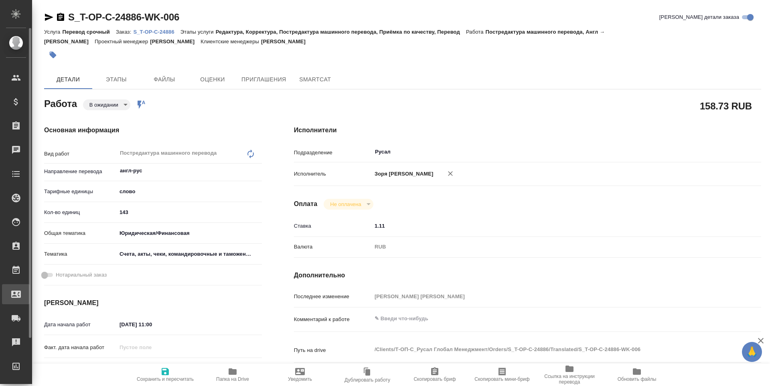
type textarea "x"
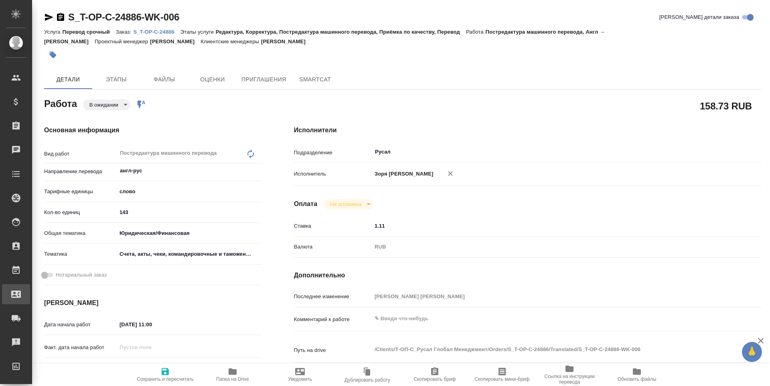
type textarea "x"
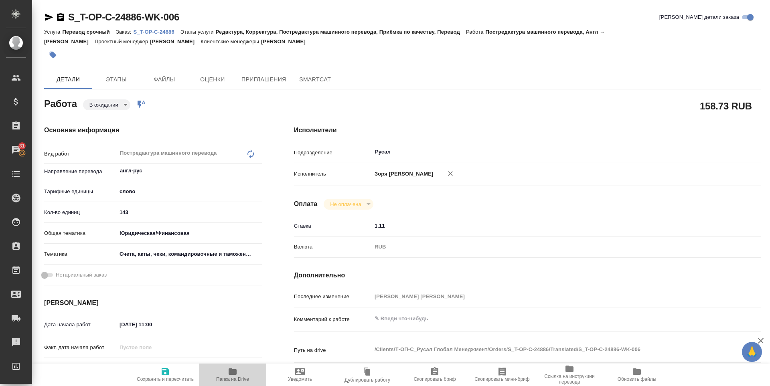
click at [242, 370] on span "Папка на Drive" at bounding box center [233, 374] width 58 height 15
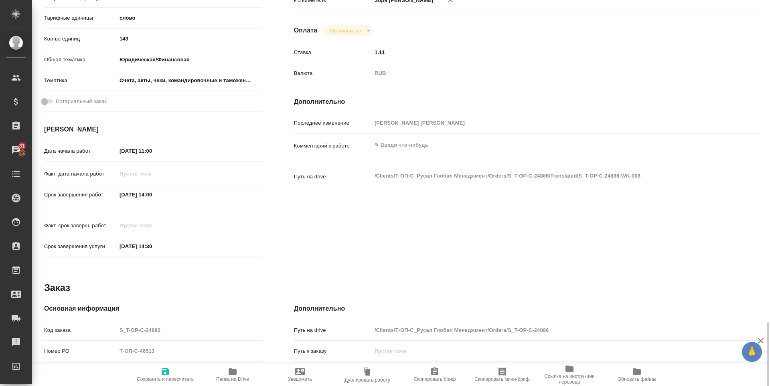
scroll to position [322, 0]
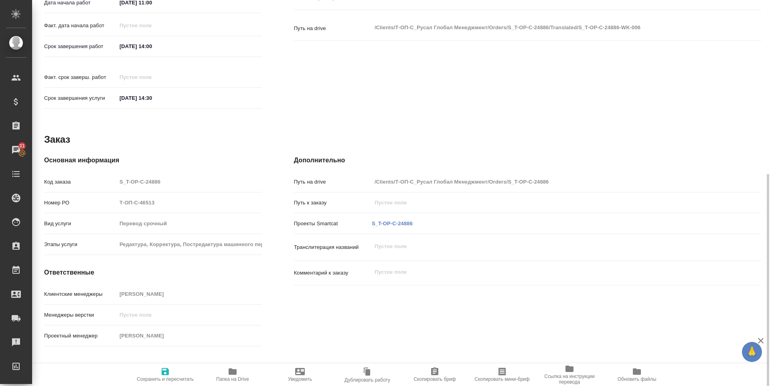
click at [388, 216] on div "Проекты Smartcat S_T-OP-C-24886" at bounding box center [527, 223] width 467 height 14
click at [387, 220] on link "S_T-OP-C-24886" at bounding box center [392, 223] width 41 height 6
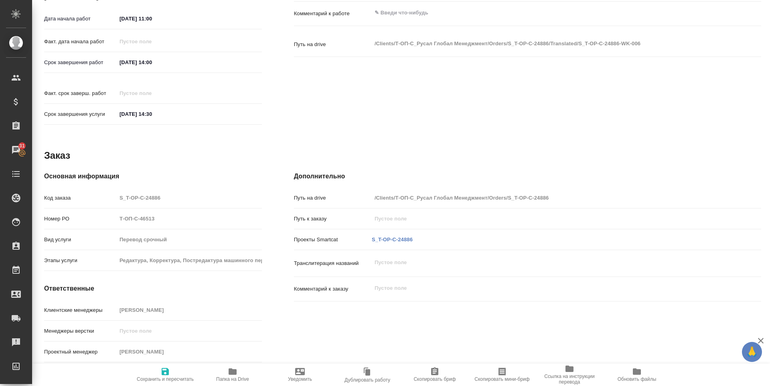
scroll to position [0, 0]
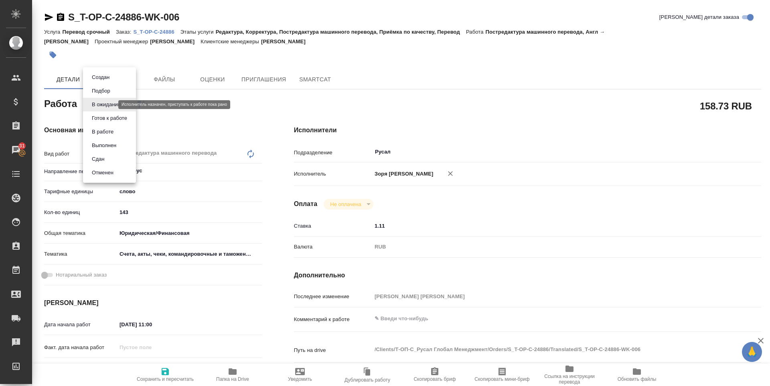
click at [98, 106] on body "🙏 .cls-1 fill:#fff; AWATERA Zoria Tatiana Клиенты Спецификации Заказы 31 Чаты T…" at bounding box center [385, 193] width 770 height 386
click at [96, 115] on button "Готов к работе" at bounding box center [109, 118] width 40 height 9
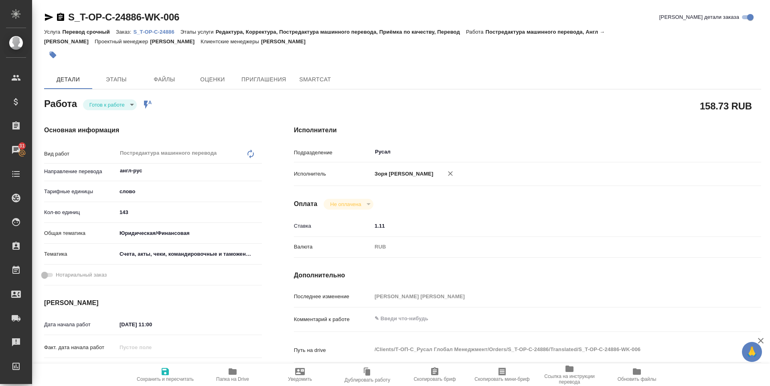
type textarea "x"
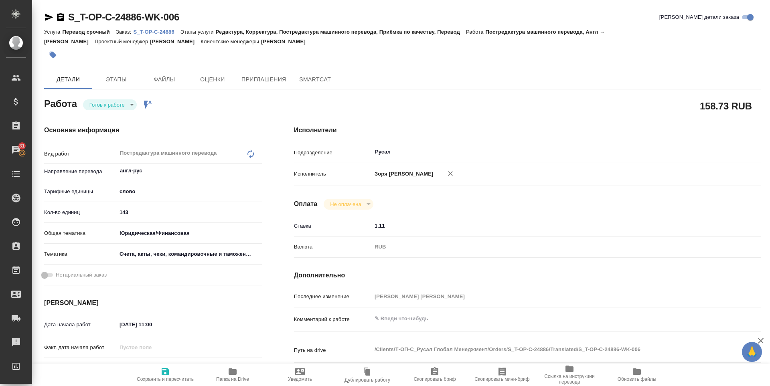
type textarea "x"
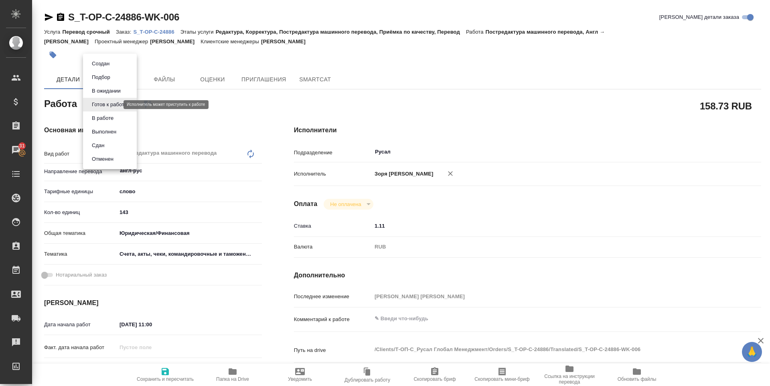
click at [97, 105] on body "🙏 .cls-1 fill:#fff; AWATERA Zoria Tatiana Клиенты Спецификации Заказы 31 Чаты T…" at bounding box center [385, 193] width 770 height 386
type textarea "x"
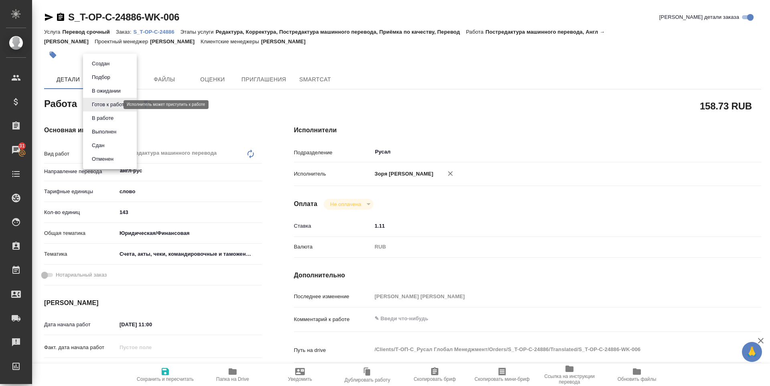
type textarea "x"
click at [96, 120] on button "В работе" at bounding box center [102, 118] width 26 height 9
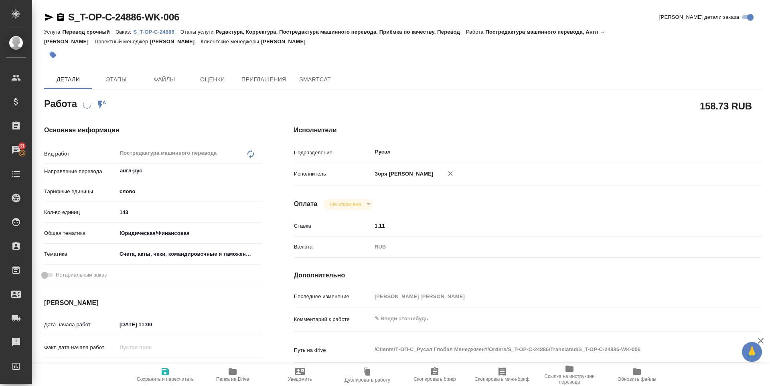
type textarea "x"
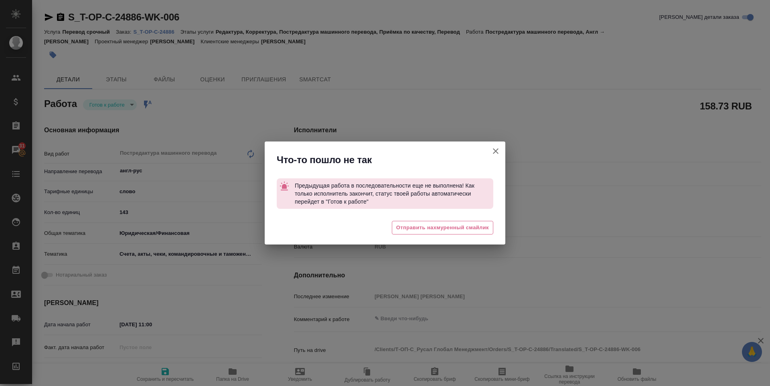
type textarea "x"
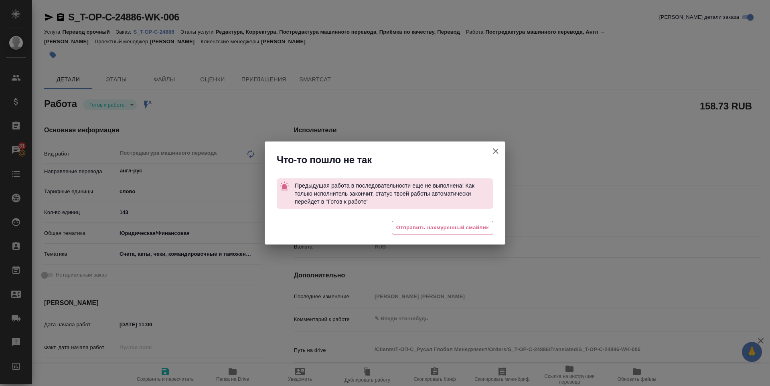
type textarea "x"
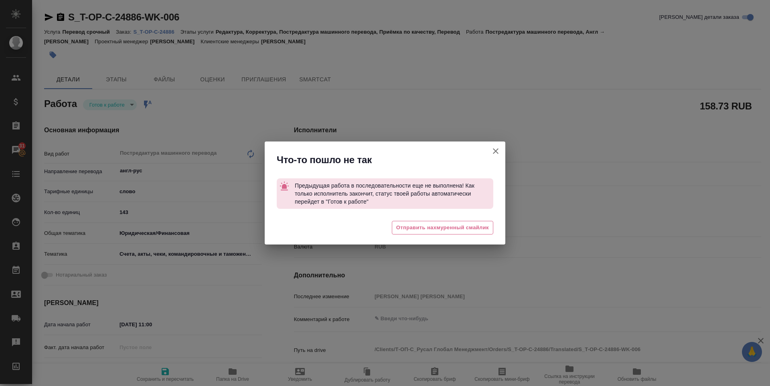
type textarea "x"
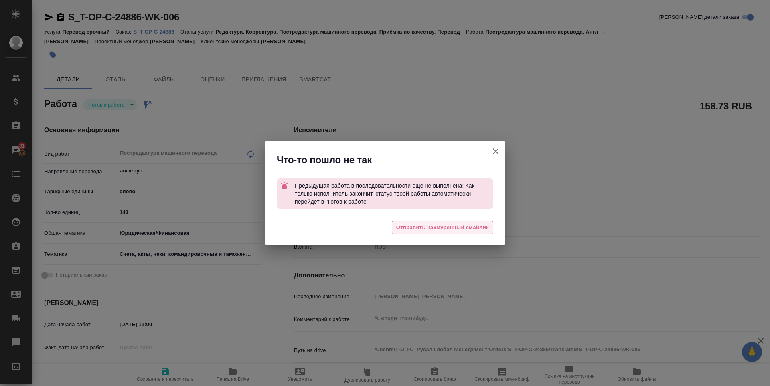
type textarea "x"
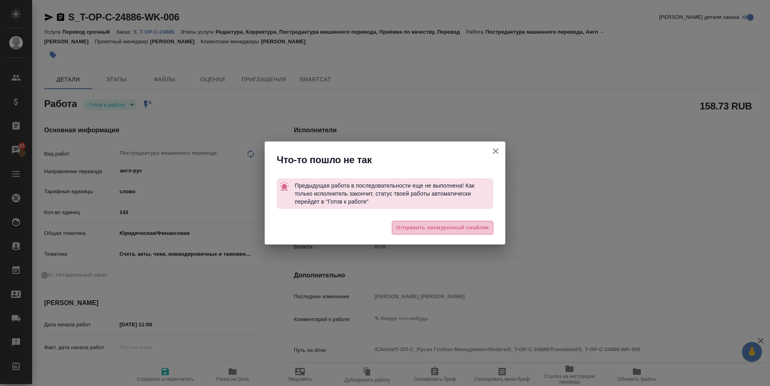
click at [438, 225] on span "Отправить нахмуренный смайлик" at bounding box center [442, 227] width 93 height 9
type textarea "x"
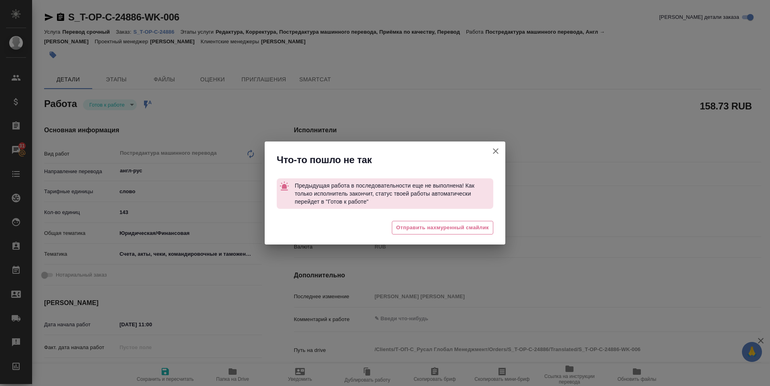
type textarea "x"
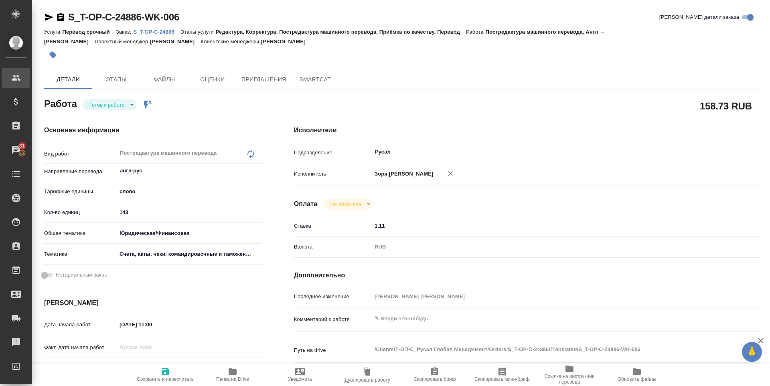
type textarea "x"
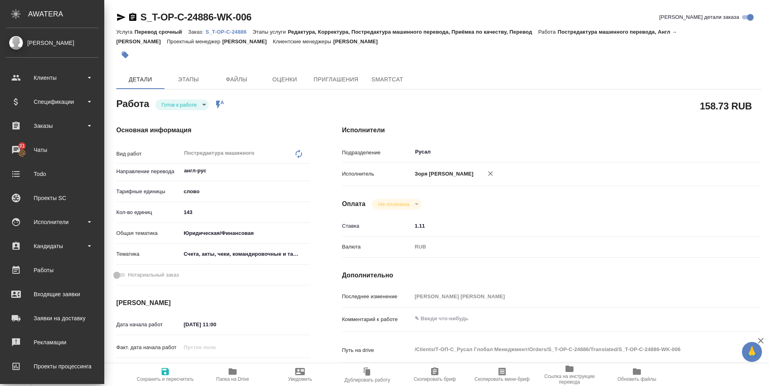
type textarea "x"
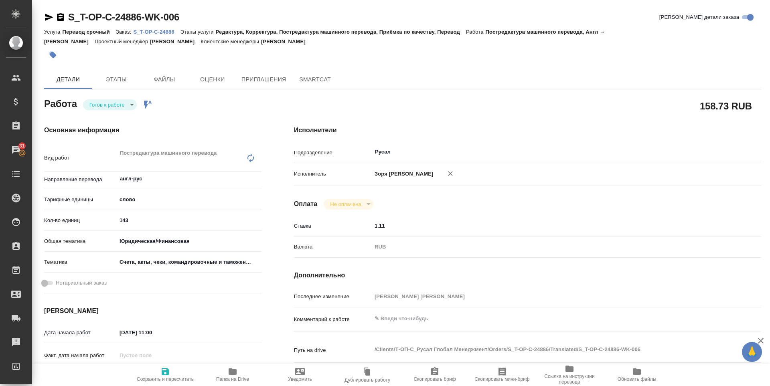
click at [46, 15] on icon "button" at bounding box center [49, 17] width 8 height 7
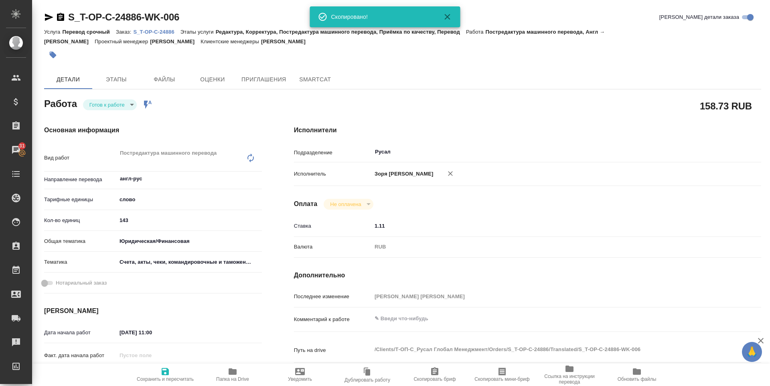
type textarea "x"
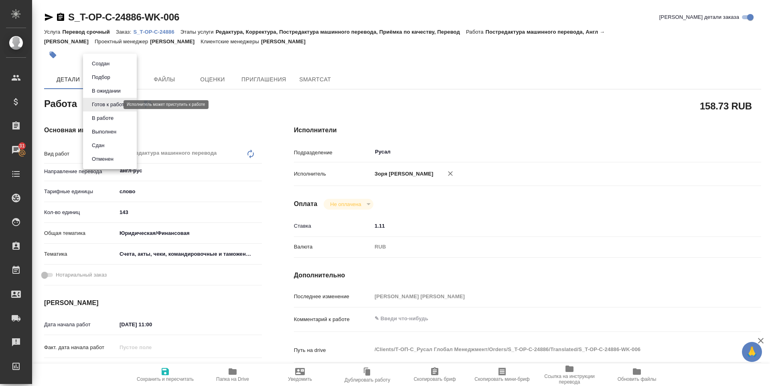
click at [103, 105] on body "🙏 .cls-1 fill:#fff; AWATERA Zoria Tatiana Клиенты Спецификации Заказы 31 Чаты T…" at bounding box center [385, 193] width 770 height 386
click at [99, 113] on li "В работе" at bounding box center [110, 118] width 54 height 14
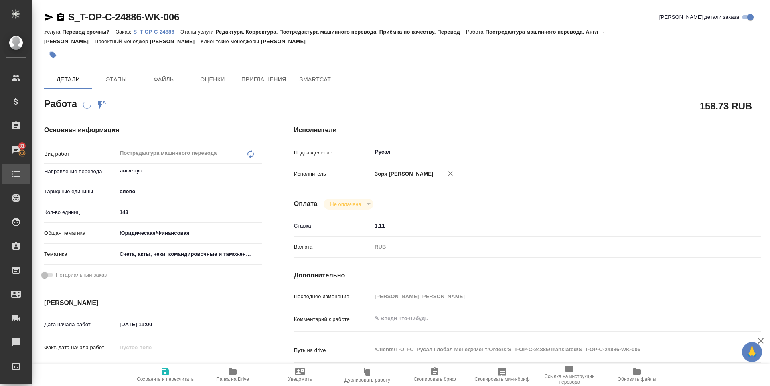
type textarea "x"
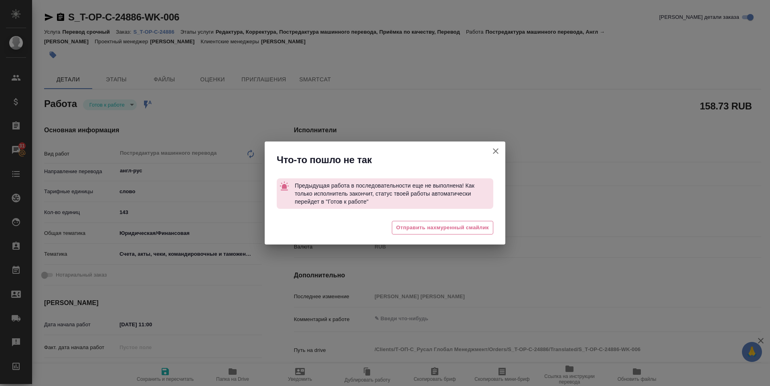
type textarea "x"
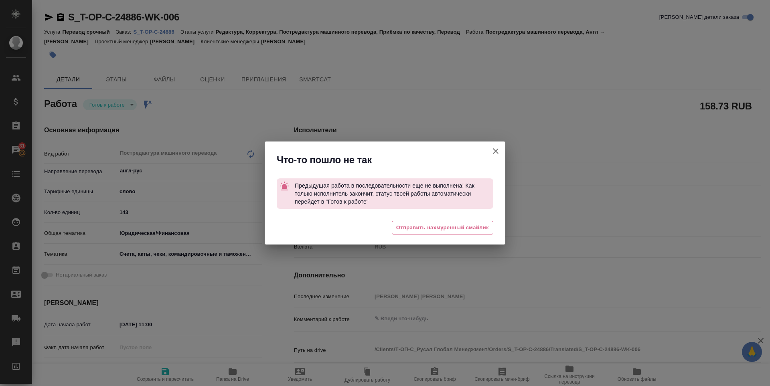
type textarea "x"
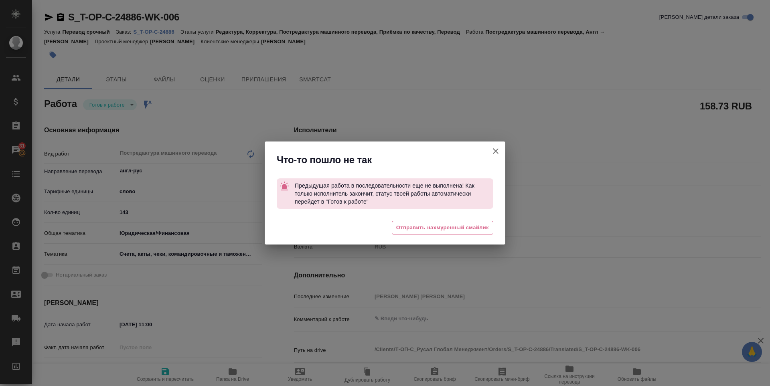
type textarea "x"
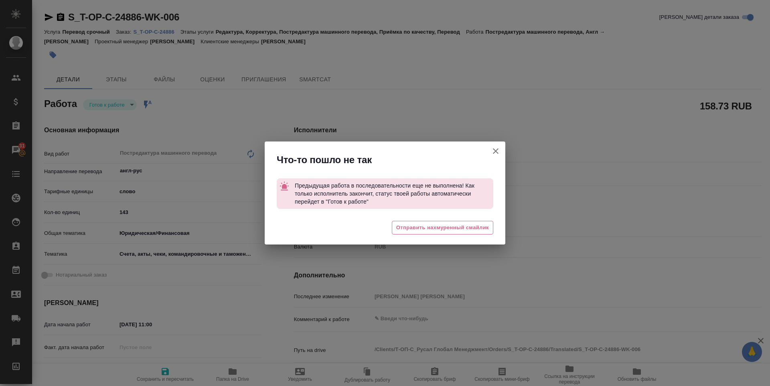
type textarea "x"
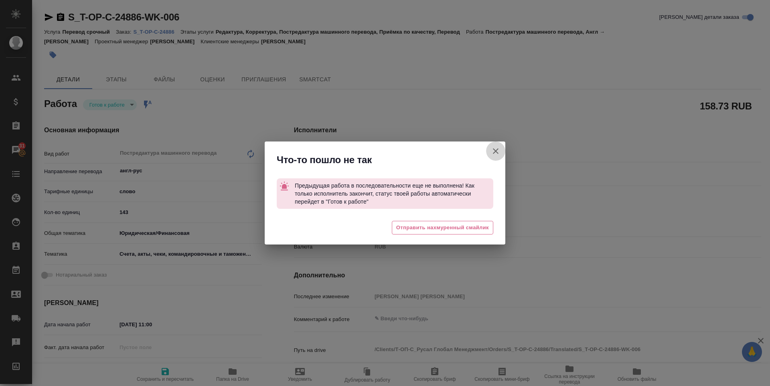
click at [491, 149] on icon "button" at bounding box center [496, 151] width 10 height 10
type textarea "x"
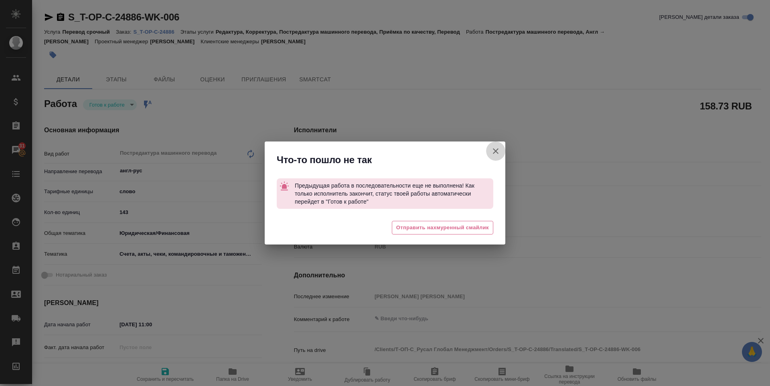
type textarea "x"
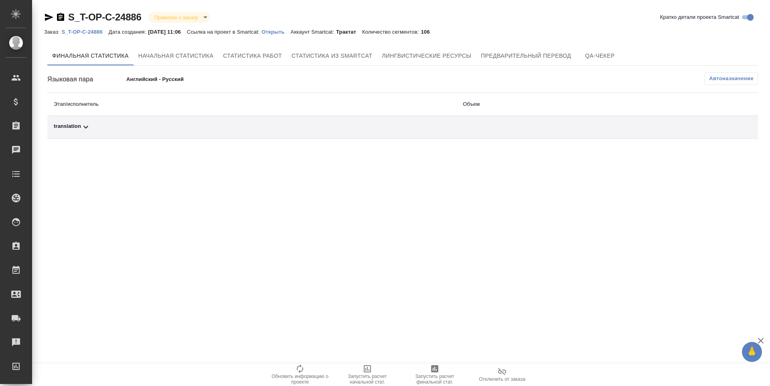
click at [440, 377] on span "Запустить расчет финальной стат." at bounding box center [435, 379] width 58 height 11
click at [68, 127] on div "translation" at bounding box center [252, 127] width 396 height 10
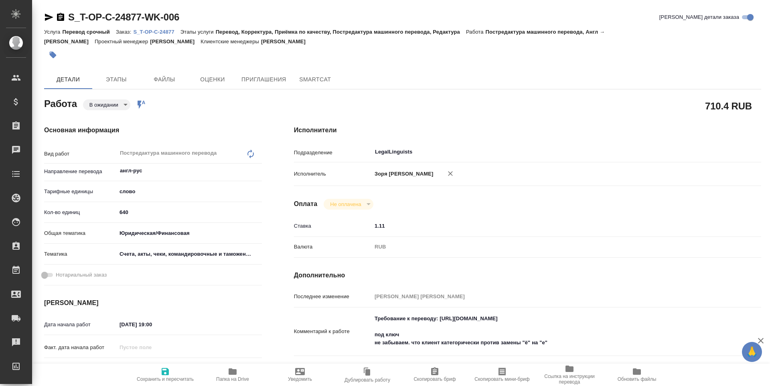
type textarea "x"
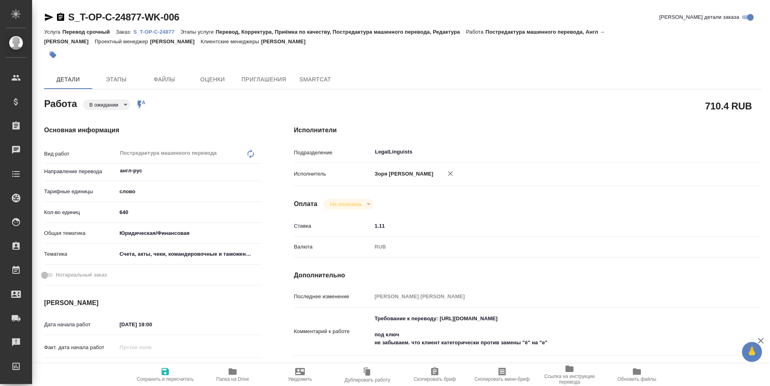
type textarea "x"
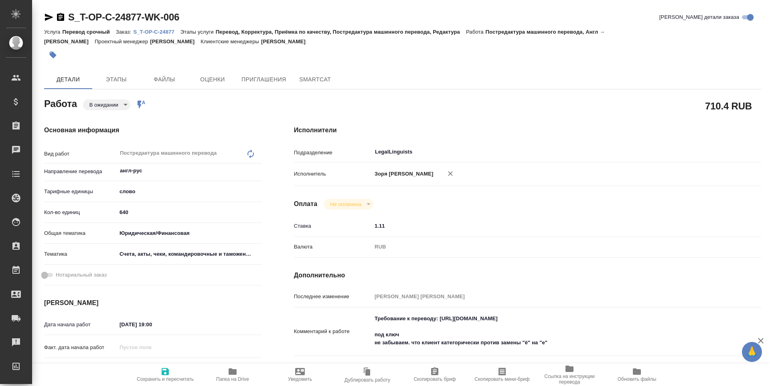
type textarea "x"
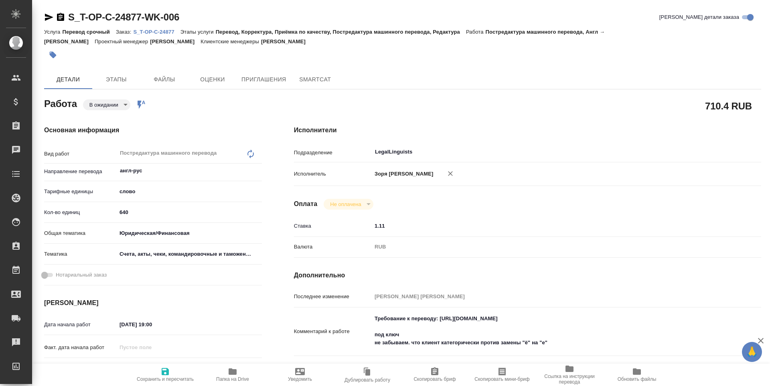
type textarea "x"
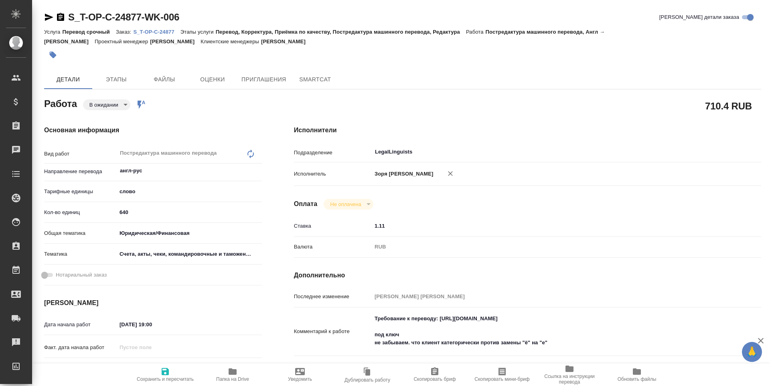
type textarea "x"
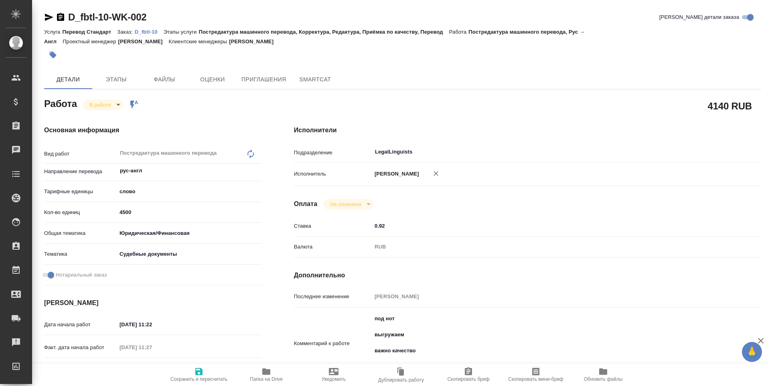
type textarea "x"
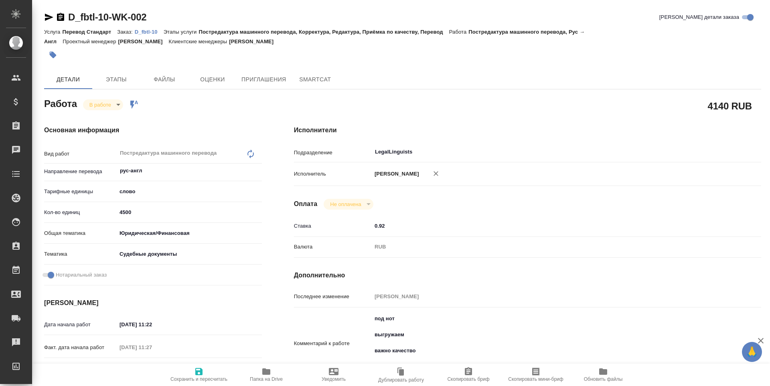
type textarea "x"
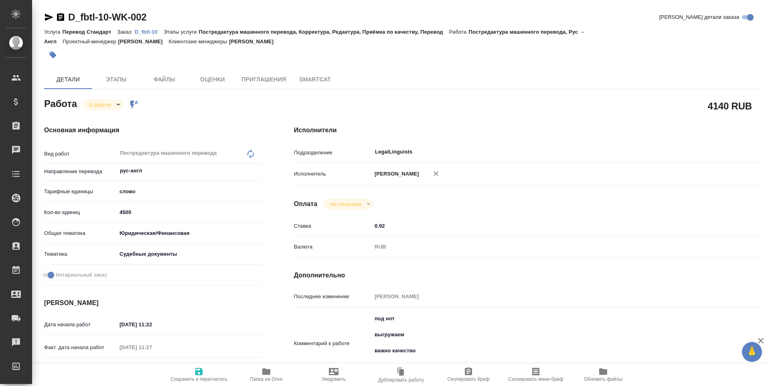
type textarea "x"
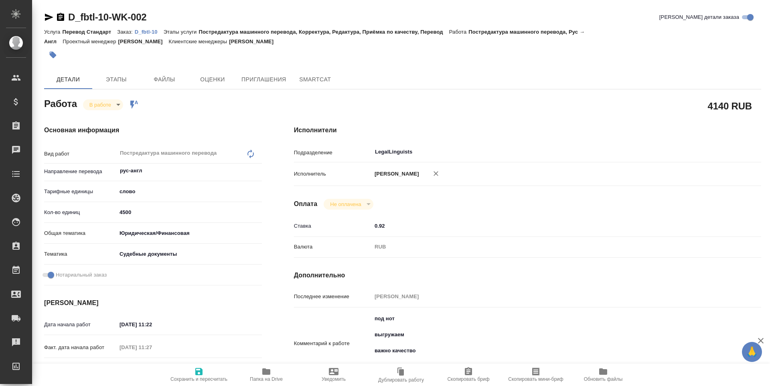
type textarea "x"
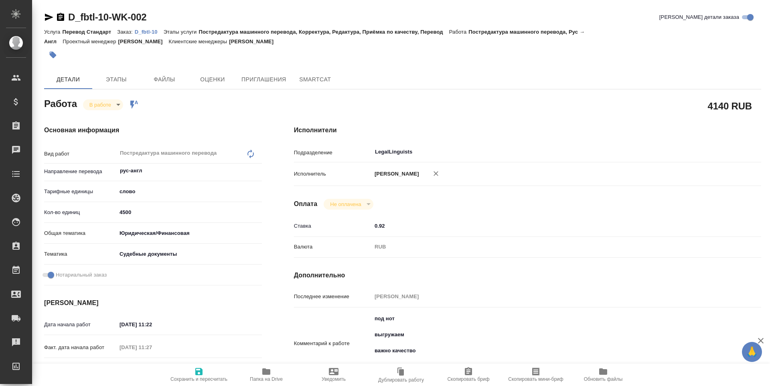
type textarea "x"
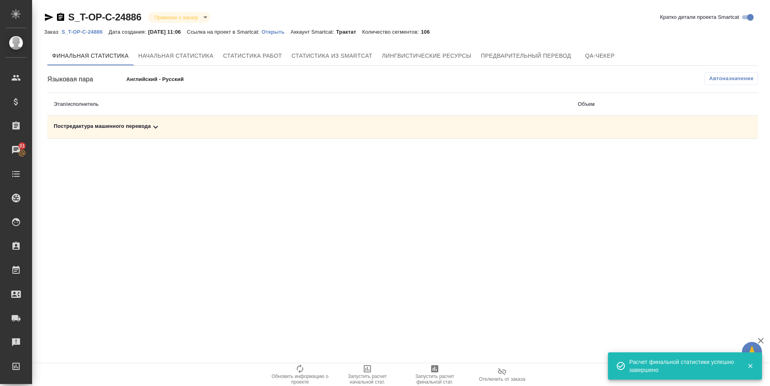
click at [108, 132] on td "Постредактура машинного перевода" at bounding box center [309, 127] width 524 height 23
click at [113, 127] on div "Постредактура машинного перевода" at bounding box center [309, 127] width 511 height 10
click at [727, 156] on button "button" at bounding box center [722, 154] width 19 height 19
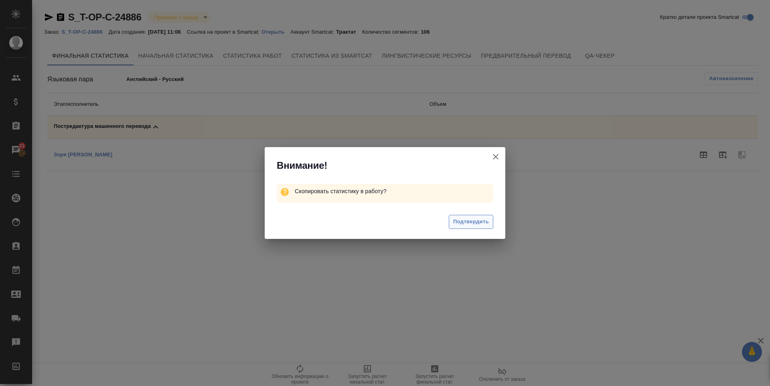
click at [454, 218] on span "Подтвердить" at bounding box center [471, 221] width 36 height 9
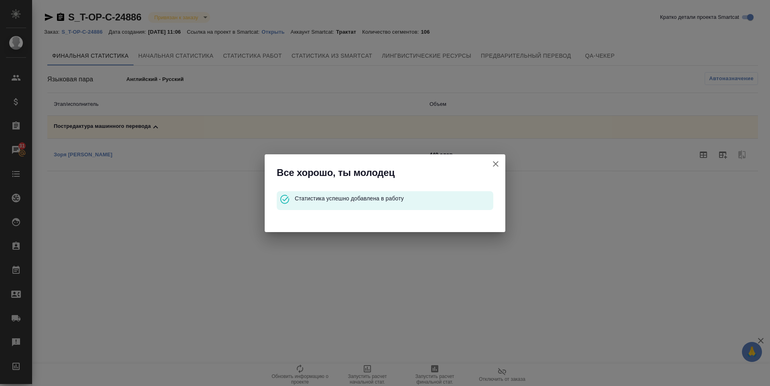
click at [497, 160] on icon "button" at bounding box center [496, 164] width 10 height 10
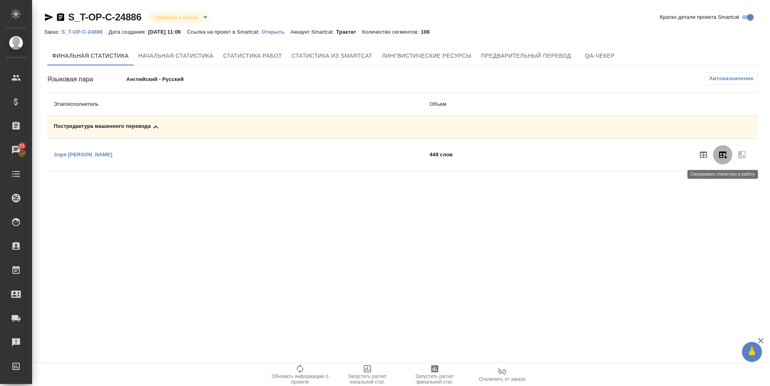
click at [724, 153] on icon "button" at bounding box center [723, 155] width 8 height 7
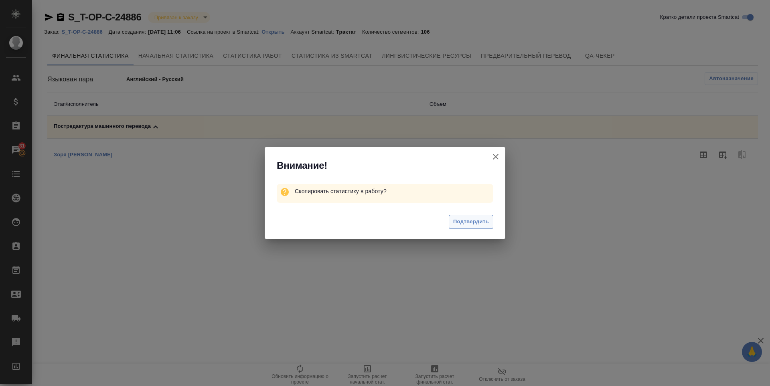
click at [462, 225] on span "Подтвердить" at bounding box center [471, 221] width 36 height 9
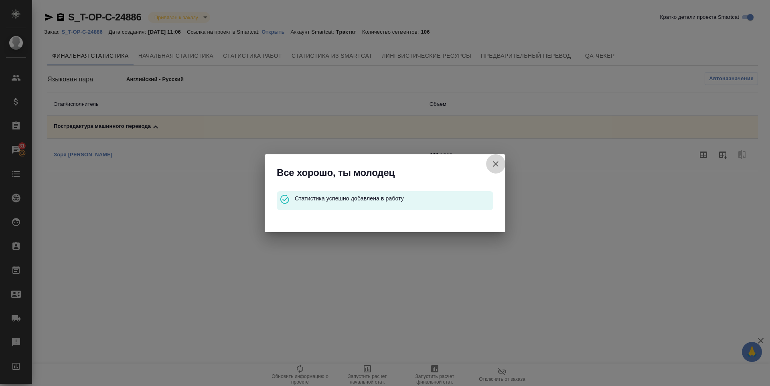
click at [493, 159] on icon "button" at bounding box center [496, 164] width 10 height 10
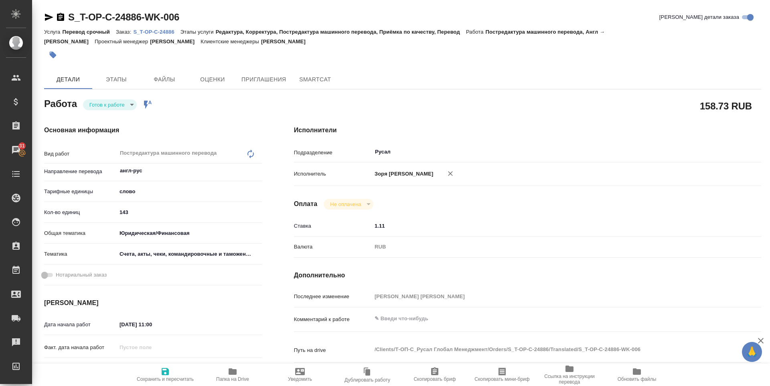
click at [173, 379] on span "Сохранить и пересчитать" at bounding box center [165, 379] width 57 height 6
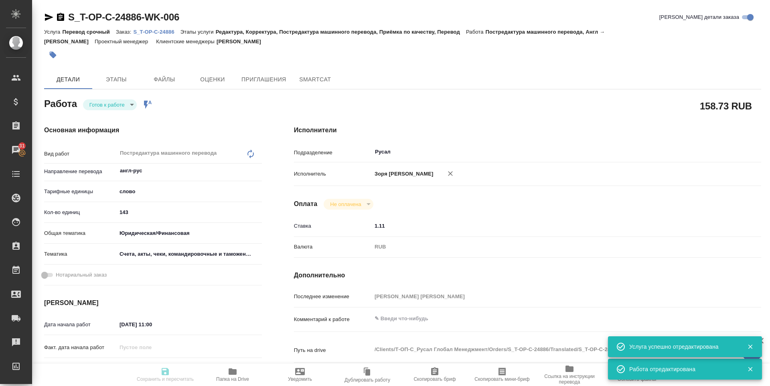
type input "readyForWork"
type input "англ-рус"
type input "5a8b1489cc6b4906c91bfd90"
type input "143"
type input "yr-fn"
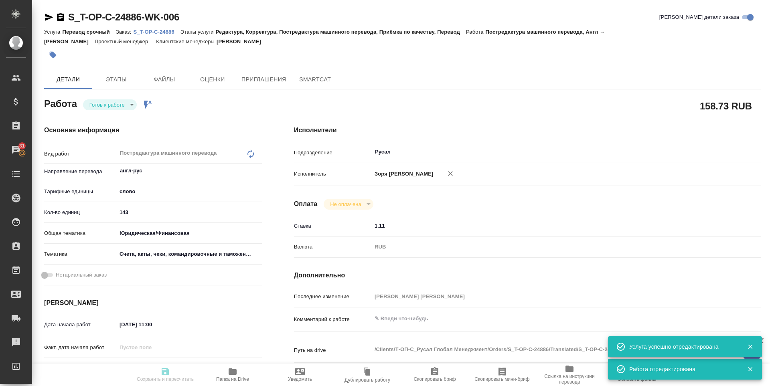
type input "5f647205b73bc97568ca66c0"
type input "[DATE] 11:00"
type input "[DATE] 14:00"
type input "[DATE] 14:30"
type input "Русал"
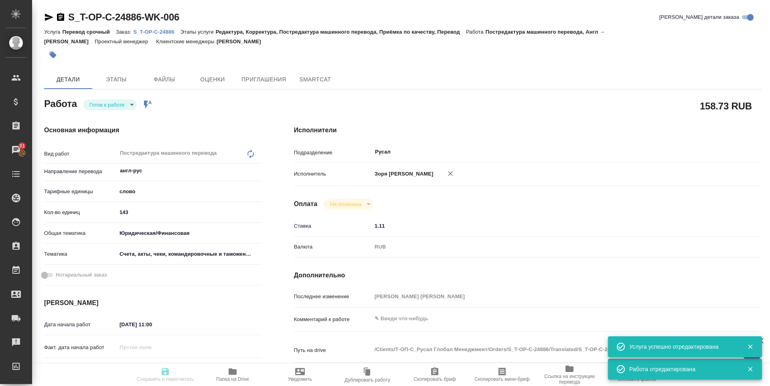
type input "notPayed"
type input "1.11"
type input "RUB"
type input "[PERSON_NAME] [PERSON_NAME]"
type input "S_T-OP-C-24886"
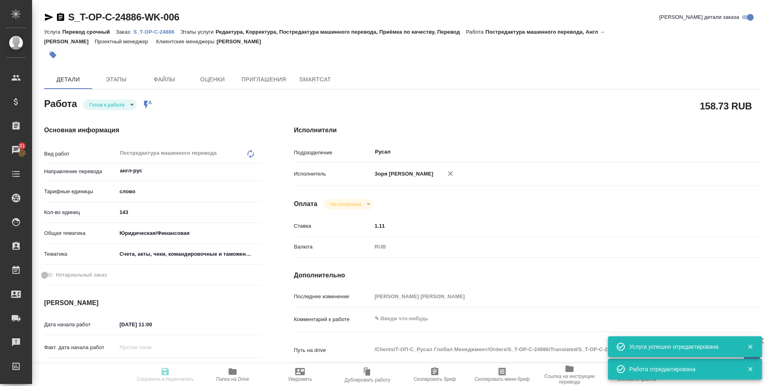
type input "Т-ОП-С-46513"
type input "Перевод срочный"
type input "Редактура, Корректура, Постредактура машинного перевода, Приёмка по качеству, П…"
type input "[PERSON_NAME]"
type input "/Clients/Т-ОП-С_Русал Глобал Менеджмент/Orders/S_T-OP-C-24886"
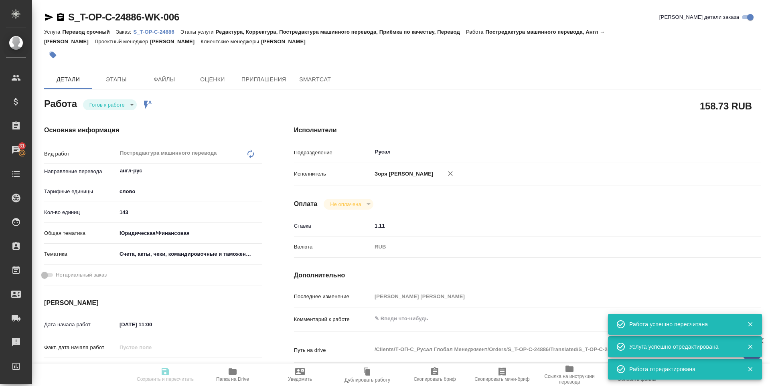
type input "readyForWork"
type input "англ-рус"
type input "5a8b1489cc6b4906c91bfd90"
type input "0"
type input "yr-fn"
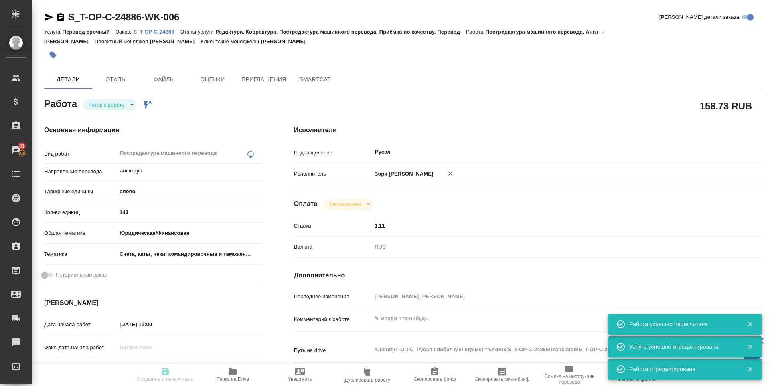
type input "5f647205b73bc97568ca66c0"
type input "[DATE] 11:00"
type input "[DATE] 14:00"
type input "[DATE] 14:30"
type input "Русал"
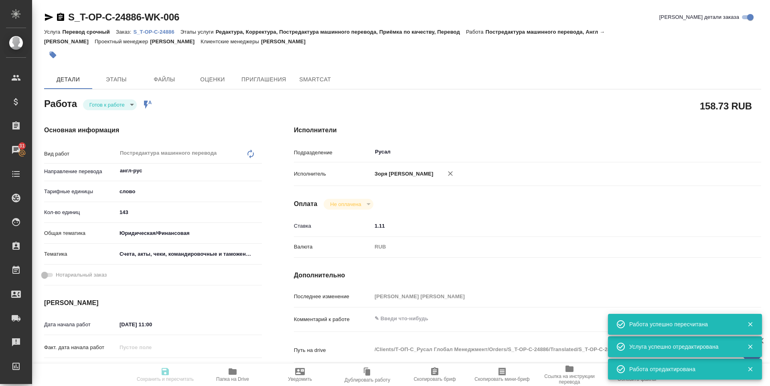
type input "notPayed"
type input "1.11"
type input "RUB"
type input "[PERSON_NAME] [PERSON_NAME]"
type input "S_T-OP-C-24886"
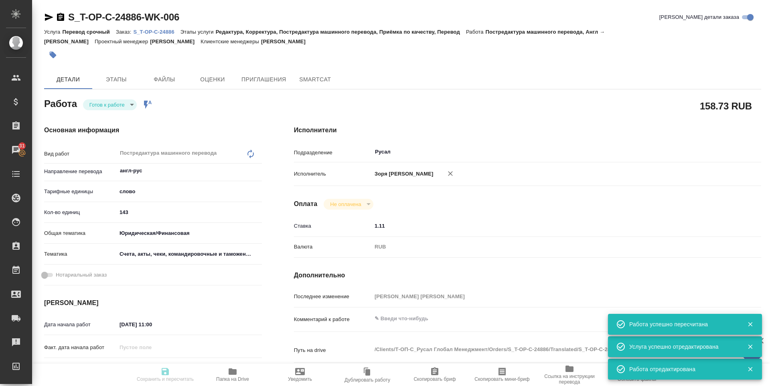
type input "Т-ОП-С-46513"
type input "Перевод срочный"
type input "Редактура, Корректура, Постредактура машинного перевода, Приёмка по качеству, П…"
type input "[PERSON_NAME]"
type input "/Clients/Т-ОП-С_Русал Глобал Менеджмент/Orders/S_T-OP-C-24886"
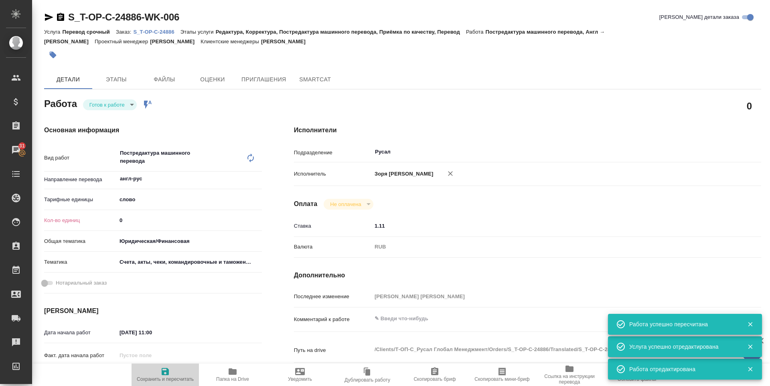
click at [163, 375] on icon "button" at bounding box center [165, 371] width 7 height 7
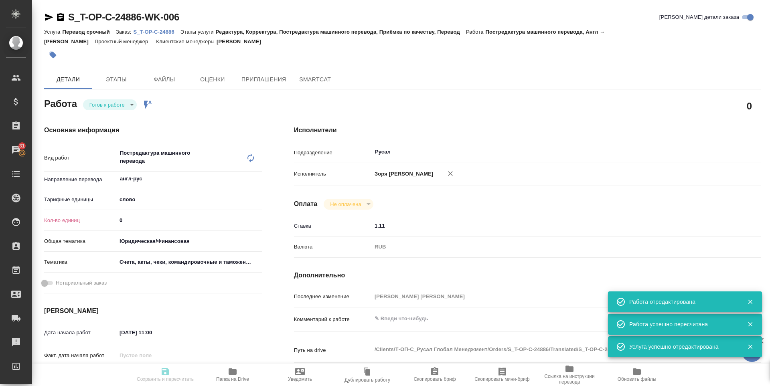
type input "readyForWork"
type input "англ-рус"
type input "5a8b1489cc6b4906c91bfd90"
type input "0"
type input "yr-fn"
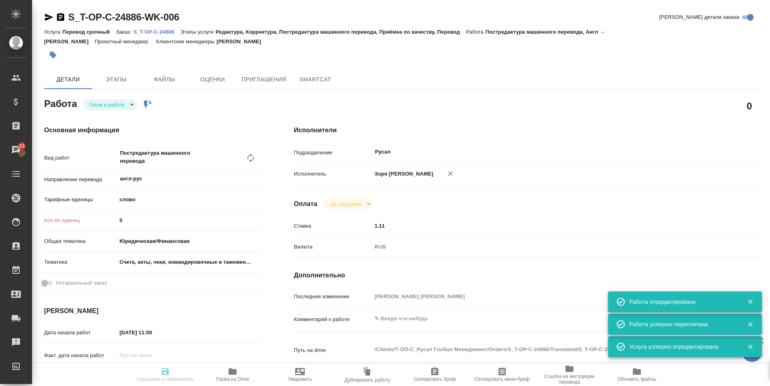
type input "5f647205b73bc97568ca66c0"
type input "[DATE] 11:00"
type input "[DATE] 14:00"
type input "[DATE] 14:30"
type input "Русал"
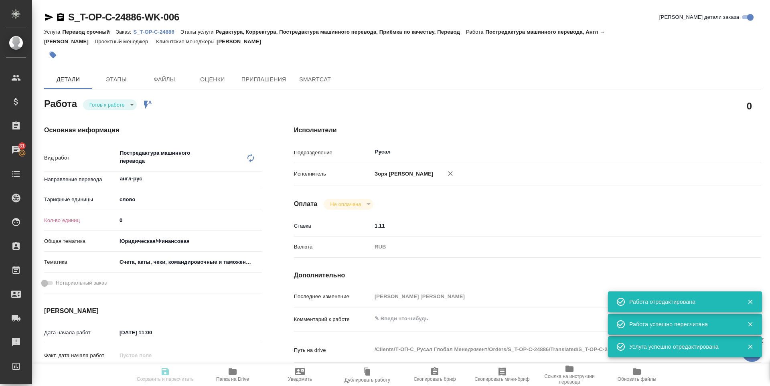
type input "notPayed"
type input "1.11"
type input "RUB"
type input "[PERSON_NAME] [PERSON_NAME]"
type input "S_T-OP-C-24886"
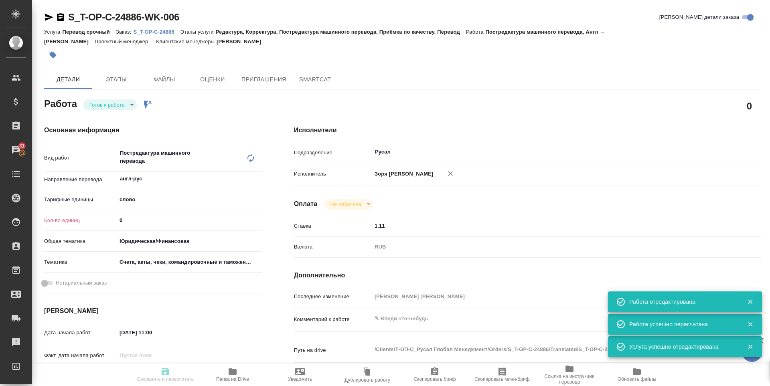
type input "Т-ОП-С-46513"
type input "Перевод срочный"
type input "Редактура, Корректура, Постредактура машинного перевода, Приёмка по качеству, П…"
type input "[PERSON_NAME]"
type input "/Clients/Т-ОП-С_Русал Глобал Менеджмент/Orders/S_T-OP-C-24886"
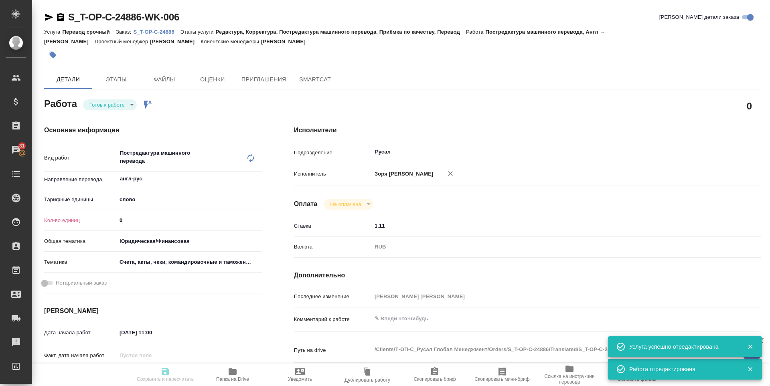
type input "readyForWork"
type input "англ-рус"
type input "5a8b1489cc6b4906c91bfd90"
type input "0"
type input "yr-fn"
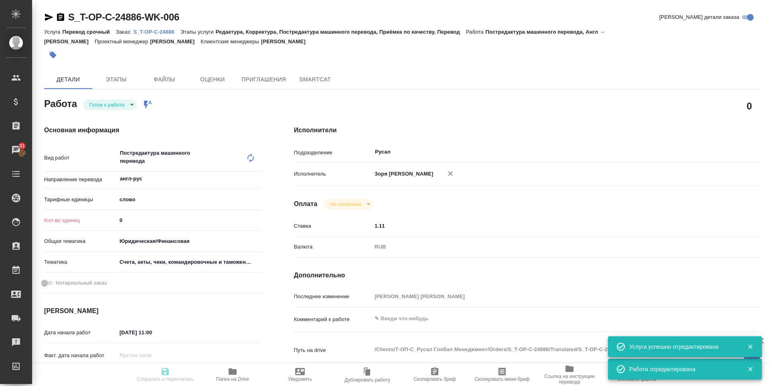
type input "5f647205b73bc97568ca66c0"
type input "[DATE] 11:00"
type input "[DATE] 14:00"
type input "[DATE] 14:30"
type input "Русал"
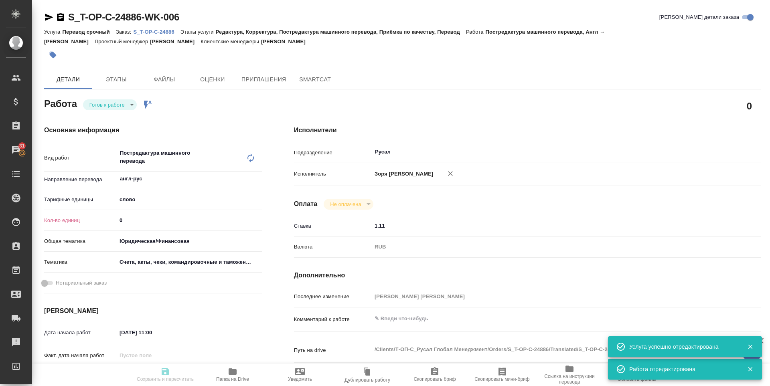
type input "notPayed"
type input "1.11"
type input "RUB"
type input "[PERSON_NAME] [PERSON_NAME]"
type input "S_T-OP-C-24886"
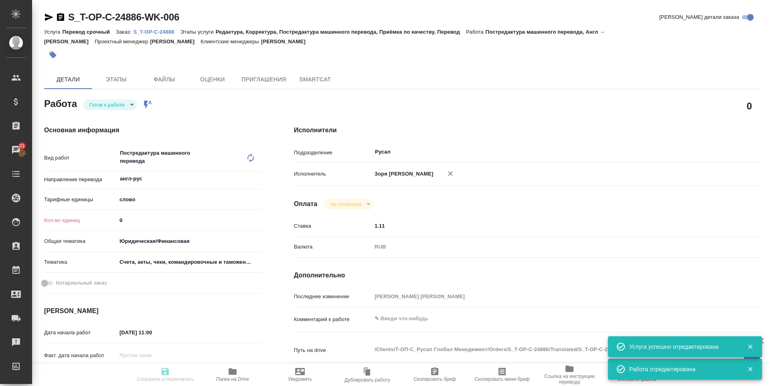
type input "Т-ОП-С-46513"
type input "Перевод срочный"
type input "Редактура, Корректура, Постредактура машинного перевода, Приёмка по качеству, П…"
type input "[PERSON_NAME]"
type input "/Clients/Т-ОП-С_Русал Глобал Менеджмент/Orders/S_T-OP-C-24886"
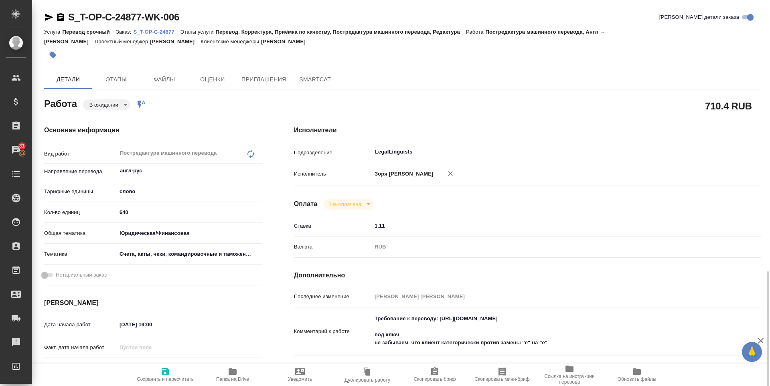
scroll to position [174, 0]
type textarea "x"
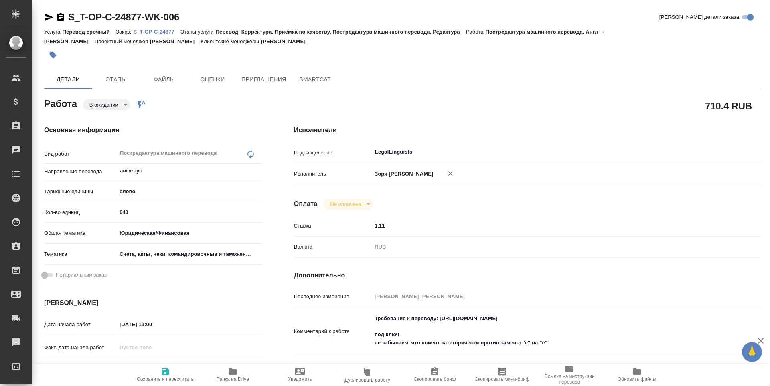
type textarea "x"
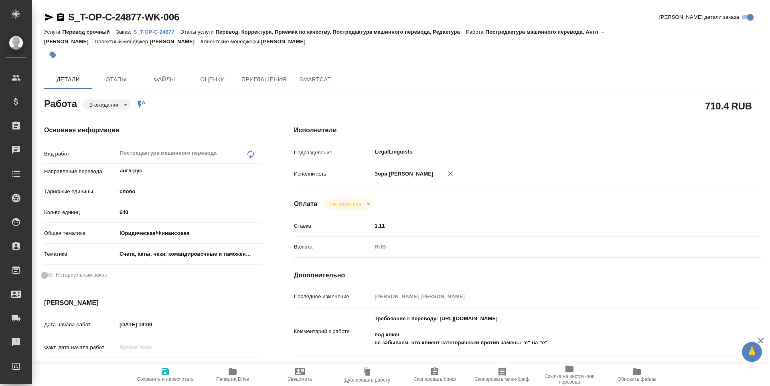
type textarea "x"
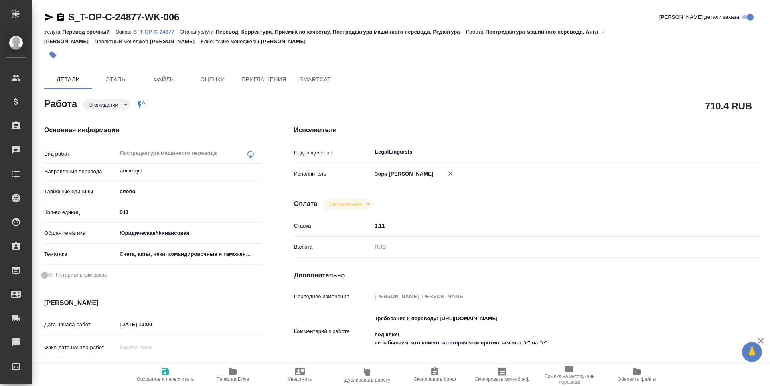
type textarea "x"
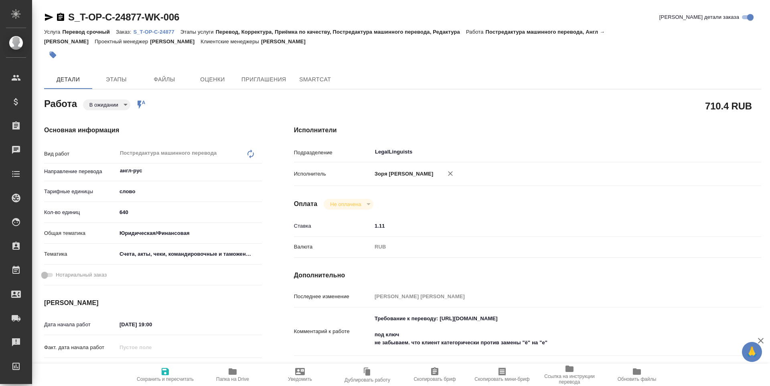
type textarea "x"
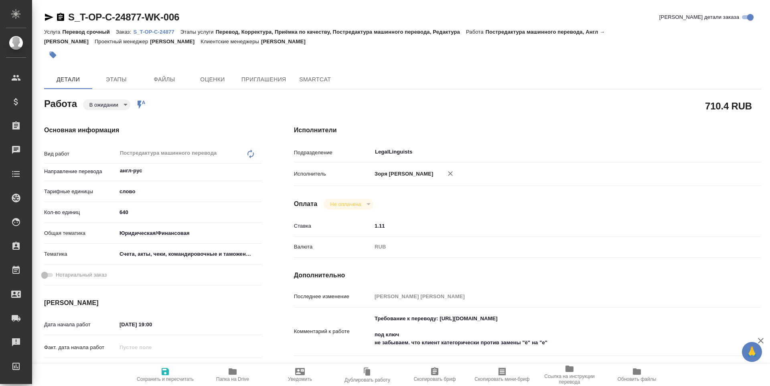
type textarea "x"
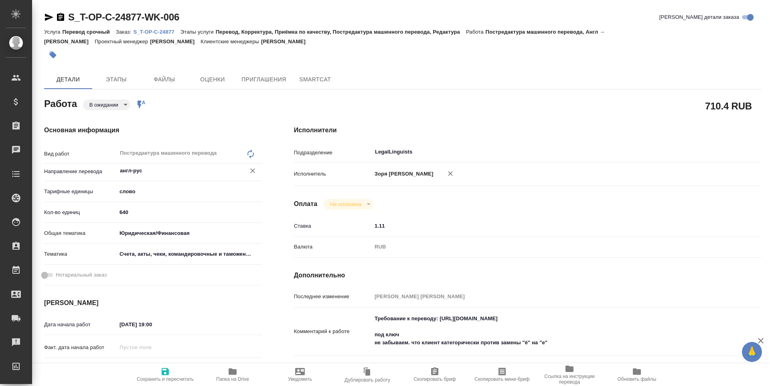
type textarea "x"
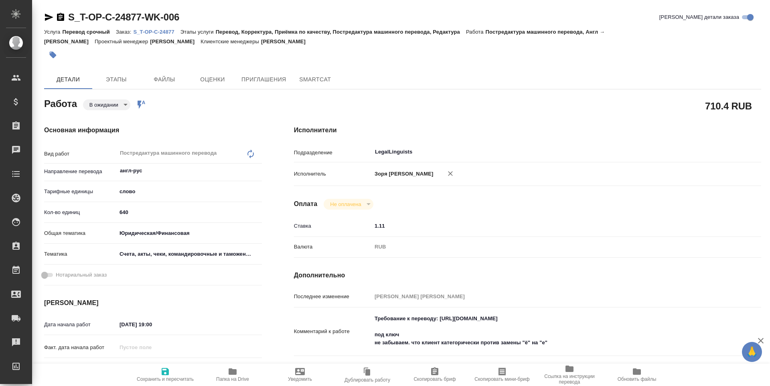
type textarea "x"
click at [46, 16] on icon "button" at bounding box center [49, 17] width 8 height 7
click at [235, 372] on icon "button" at bounding box center [232, 371] width 8 height 6
click at [50, 12] on icon "button" at bounding box center [49, 17] width 10 height 10
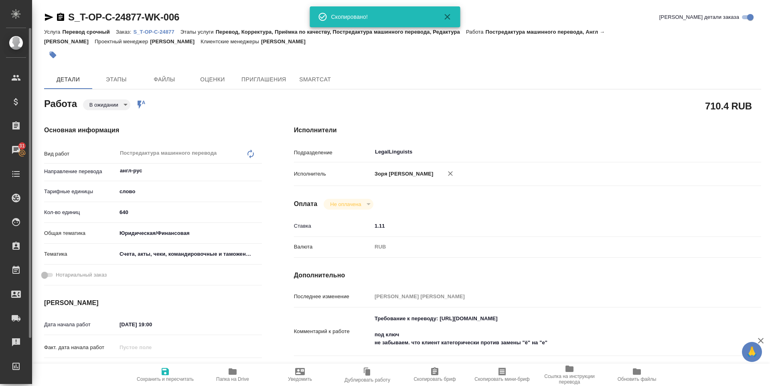
type textarea "x"
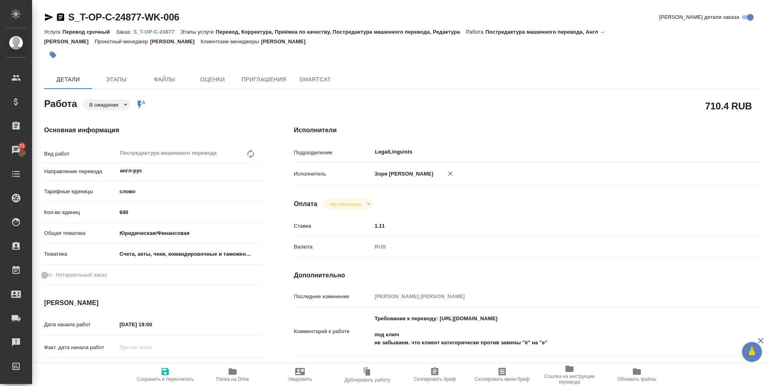
type textarea "x"
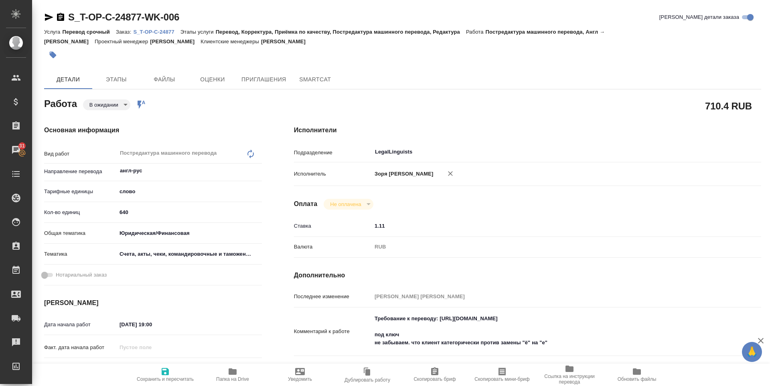
type textarea "x"
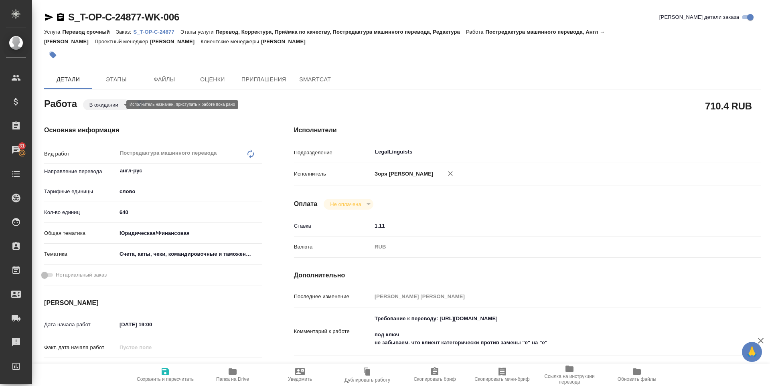
click at [117, 109] on body "🙏 .cls-1 fill:#fff; AWATERA [PERSON_NAME] Спецификации Заказы 31 Чаты Todo Прое…" at bounding box center [385, 193] width 770 height 386
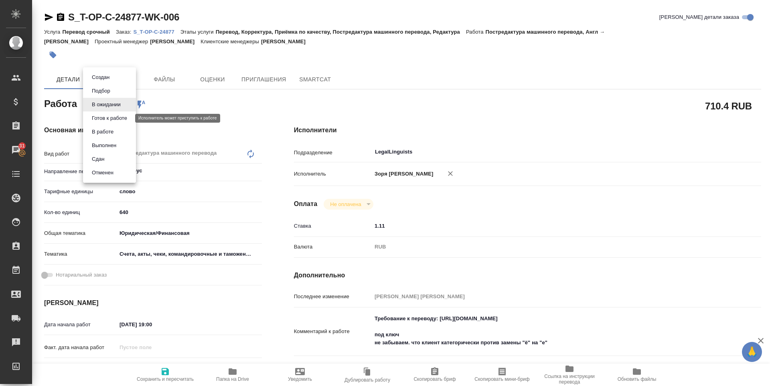
click at [117, 118] on button "Готов к работе" at bounding box center [109, 118] width 40 height 9
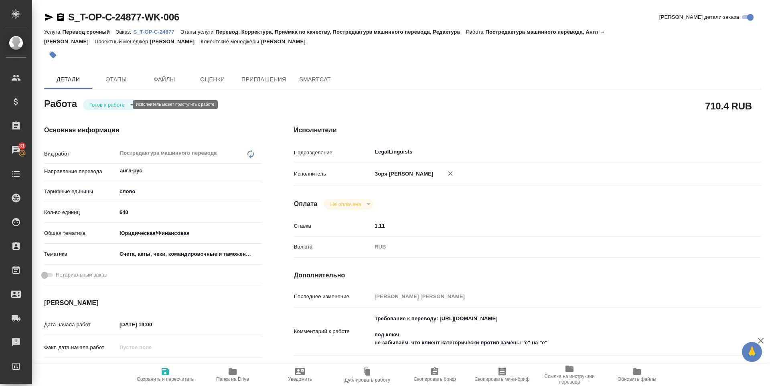
type textarea "x"
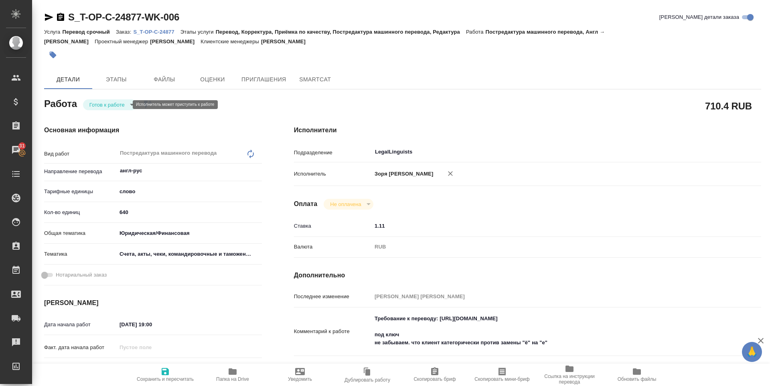
type textarea "x"
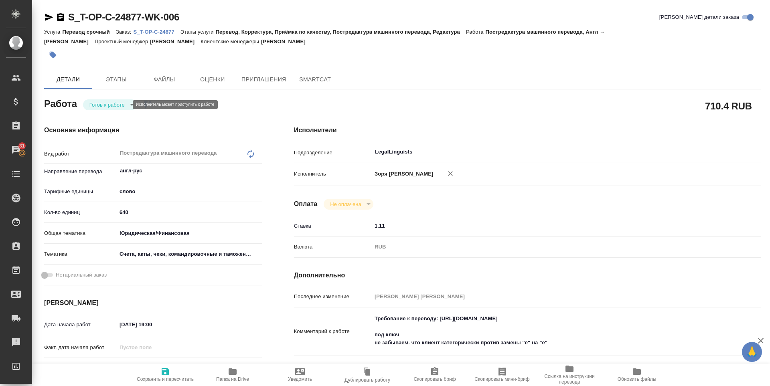
type textarea "x"
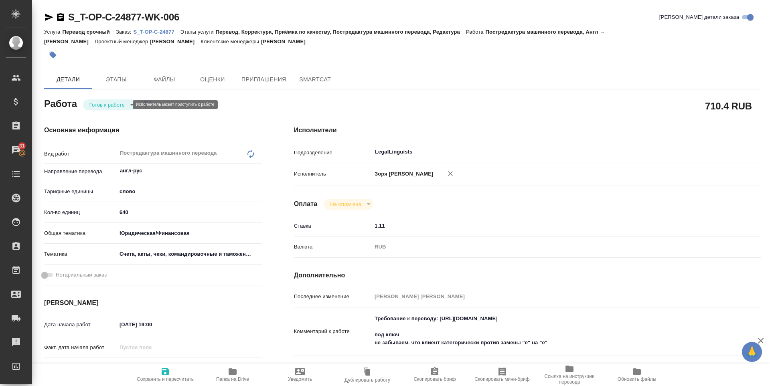
type textarea "x"
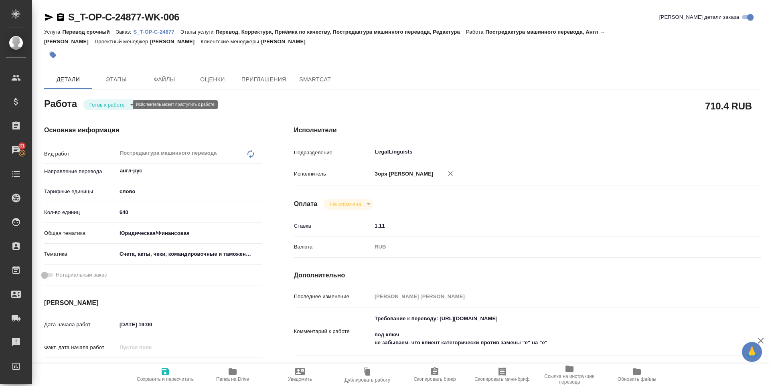
click at [120, 106] on body "🙏 .cls-1 fill:#fff; AWATERA [PERSON_NAME] Спецификации Заказы 31 Чаты Todo Прое…" at bounding box center [385, 193] width 770 height 386
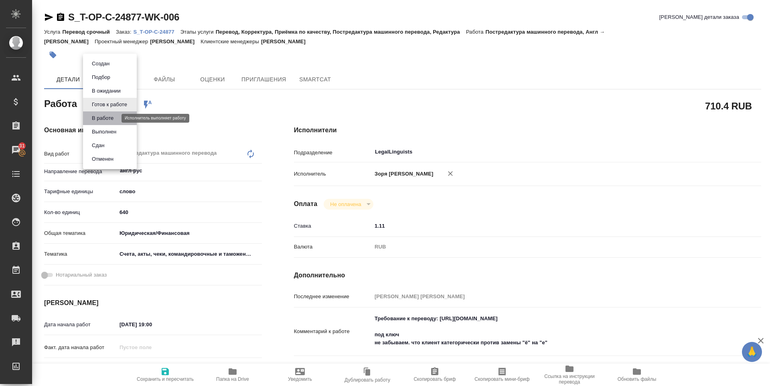
click at [111, 120] on button "В работе" at bounding box center [102, 118] width 26 height 9
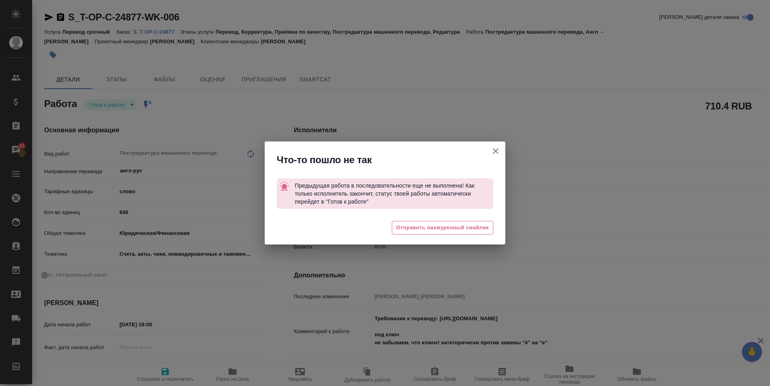
type textarea "x"
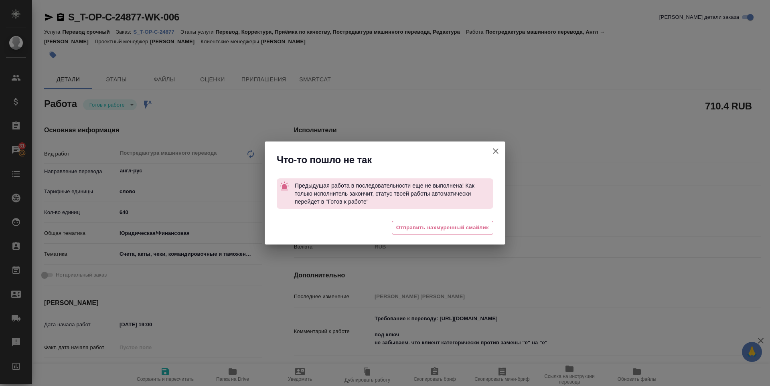
type textarea "x"
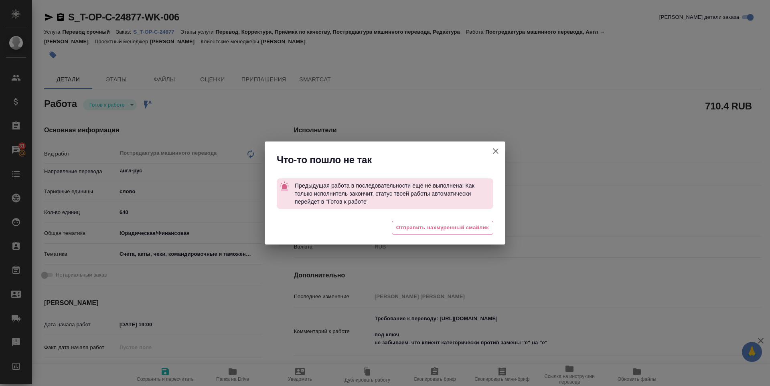
type textarea "x"
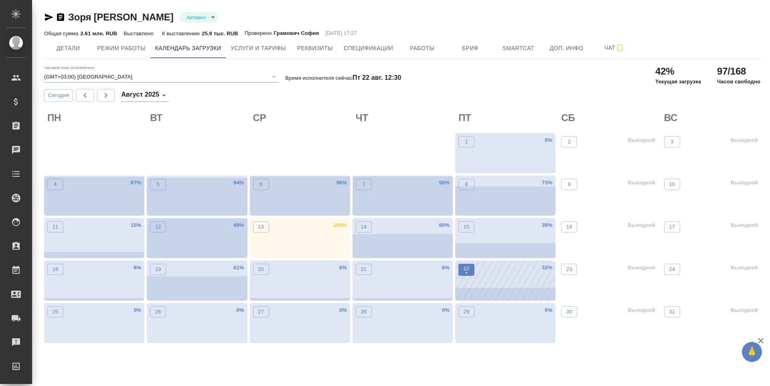
click at [470, 270] on span "22 •" at bounding box center [466, 270] width 8 height 10
